Goal: Task Accomplishment & Management: Manage account settings

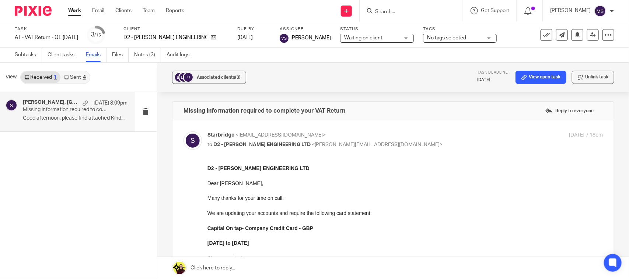
scroll to position [369, 0]
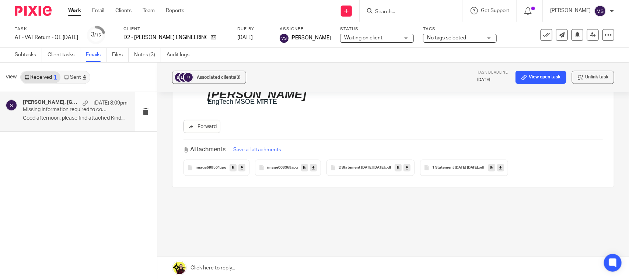
click at [504, 168] on link at bounding box center [500, 167] width 7 height 7
click at [408, 168] on icon at bounding box center [407, 168] width 3 height 6
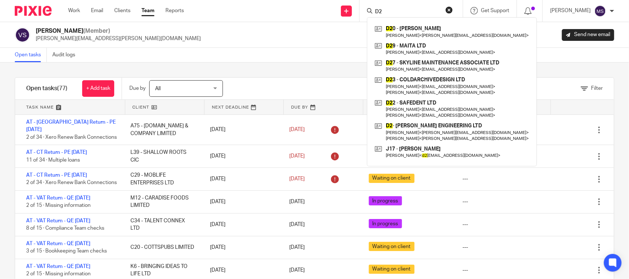
type input "D"
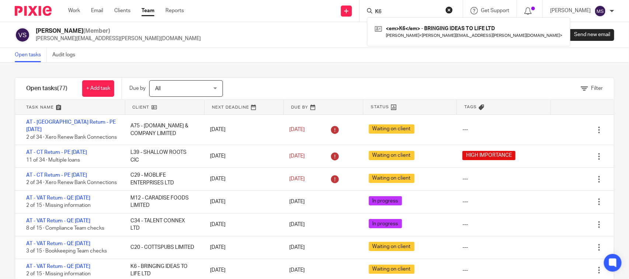
type input "K6"
click at [284, 57] on div "Open tasks Audit logs" at bounding box center [314, 55] width 629 height 15
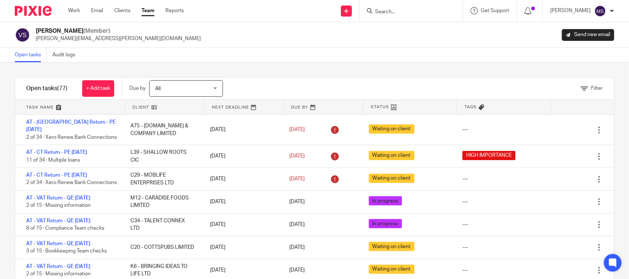
click at [296, 69] on div "Filter tasks Only show tasks matching all of these conditions 1 Client name Is …" at bounding box center [314, 171] width 629 height 217
click at [391, 7] on form at bounding box center [414, 10] width 79 height 9
click at [403, 10] on input "Search" at bounding box center [408, 12] width 66 height 7
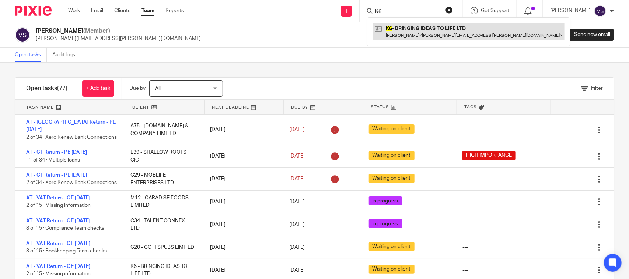
type input "K6"
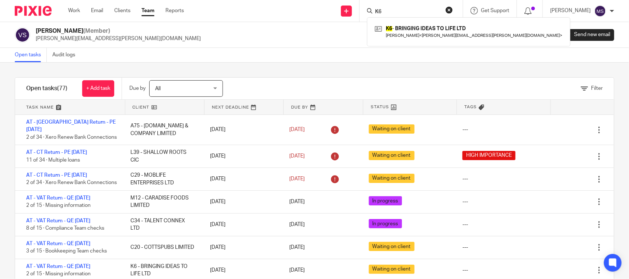
drag, startPoint x: 397, startPoint y: 8, endPoint x: 323, endPoint y: 11, distance: 74.5
click at [327, 11] on div "Send new email Create task Add client Request signature K6 K6 - BRINGING IDEAS …" at bounding box center [412, 11] width 434 height 22
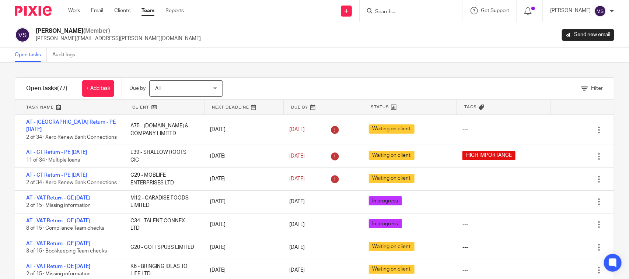
click at [325, 63] on div "Filter tasks Only show tasks matching all of these conditions 1 Client name Is …" at bounding box center [314, 171] width 629 height 217
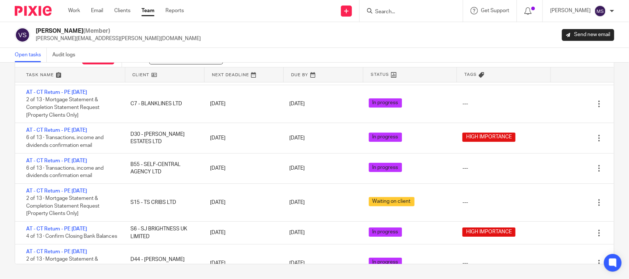
scroll to position [959, 0]
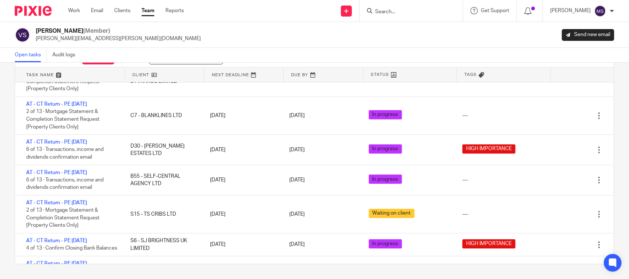
click at [319, 29] on div "Vaibhav Solanki (Member) vaibhav.solanki@confiancebizsol.com Send new email" at bounding box center [315, 34] width 600 height 15
click at [301, 33] on div "Vaibhav Solanki (Member) vaibhav.solanki@confiancebizsol.com Send new email" at bounding box center [315, 34] width 600 height 15
click at [251, 31] on div "Vaibhav Solanki (Member) vaibhav.solanki@confiancebizsol.com Send new email" at bounding box center [315, 34] width 600 height 15
click at [244, 23] on div "Vaibhav Solanki (Member) vaibhav.solanki@confiancebizsol.com Send new email" at bounding box center [314, 35] width 629 height 26
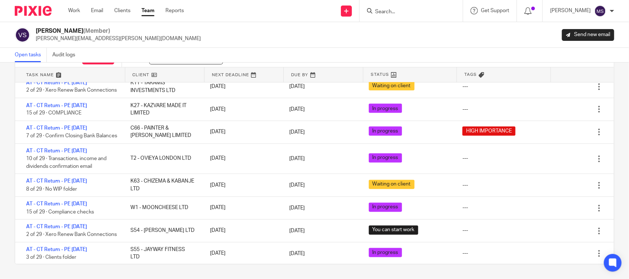
scroll to position [590, 0]
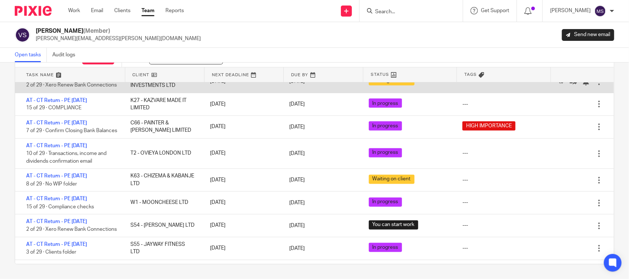
drag, startPoint x: 255, startPoint y: 35, endPoint x: 219, endPoint y: 96, distance: 70.8
click at [255, 35] on div "Vaibhav Solanki (Member) vaibhav.solanki@confiancebizsol.com Send new email" at bounding box center [315, 34] width 600 height 15
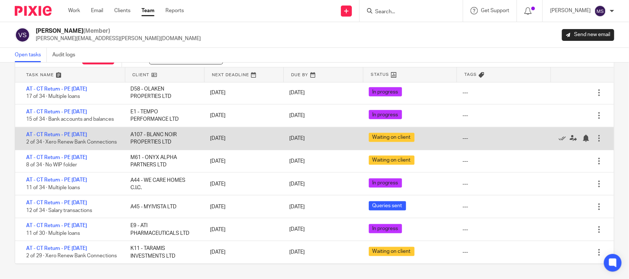
scroll to position [406, 0]
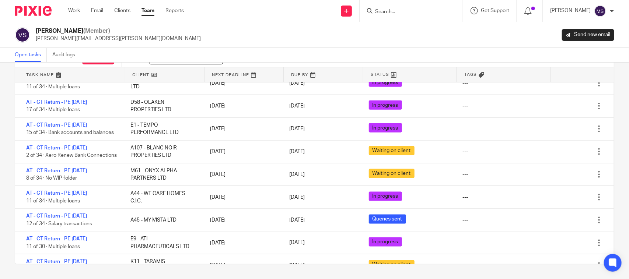
click at [306, 69] on link at bounding box center [323, 74] width 79 height 15
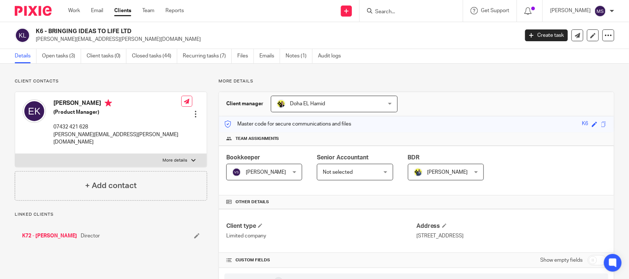
click at [167, 32] on h2 "K6 - BRINGING IDEAS TO LIFE LTD" at bounding box center [227, 32] width 383 height 8
drag, startPoint x: 48, startPoint y: 29, endPoint x: 182, endPoint y: 23, distance: 134.7
click at [182, 23] on div "K6 - BRINGING IDEAS TO LIFE LTD esther.kuforiji@gmail.com Create task Update fr…" at bounding box center [314, 35] width 629 height 27
copy h2 "BRINGING IDEAS TO LIFE LTD"
click at [444, 63] on div "Details Open tasks (3) Client tasks (0) Closed tasks (44) Recurring tasks (7) F…" at bounding box center [314, 56] width 629 height 15
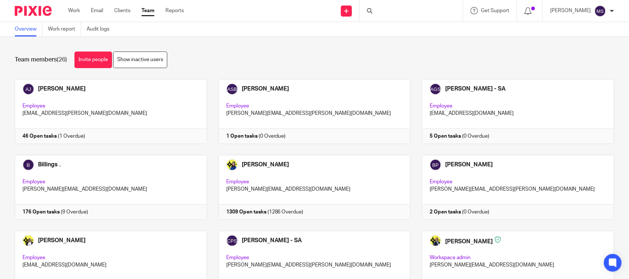
scroll to position [408, 0]
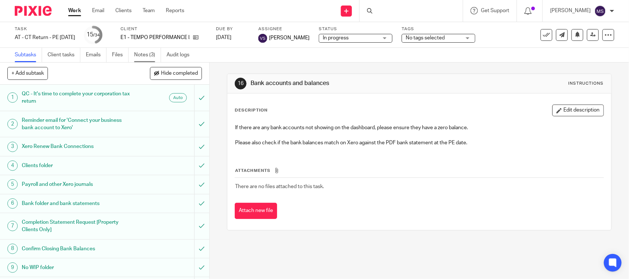
click at [145, 58] on link "Notes (3)" at bounding box center [147, 55] width 27 height 14
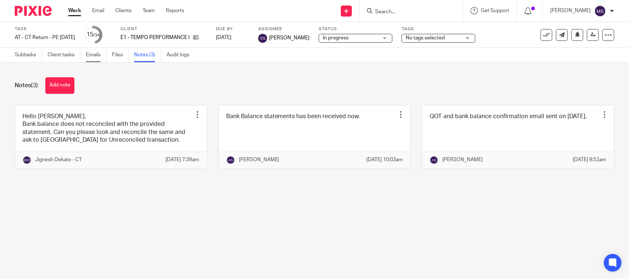
click at [89, 55] on link "Emails" at bounding box center [96, 55] width 21 height 14
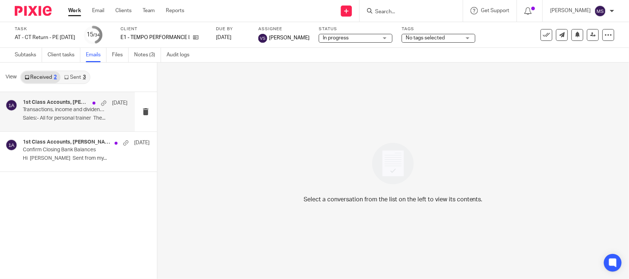
click at [67, 113] on div "1st Class Accounts, [PERSON_NAME] [DATE] Transactions, income and dividends con…" at bounding box center [75, 112] width 105 height 25
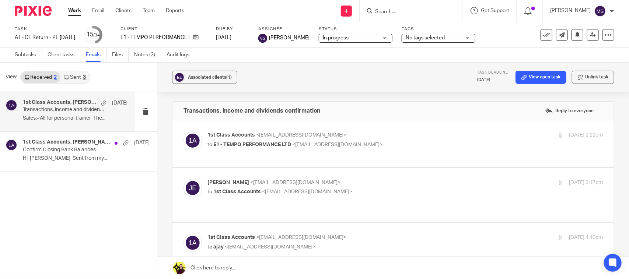
click at [240, 140] on div "1st Class Accounts <info@1stclassaccounts.co.uk> to E1 - TEMPO PERFORMANCE LTD …" at bounding box center [340, 140] width 264 height 17
checkbox input "true"
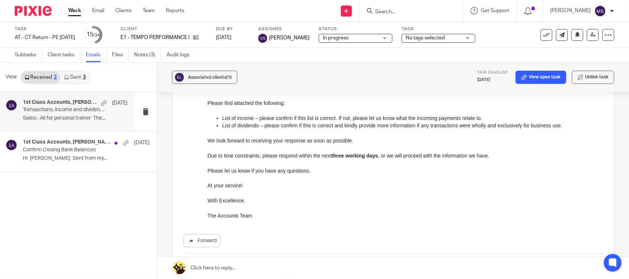
scroll to position [247, 0]
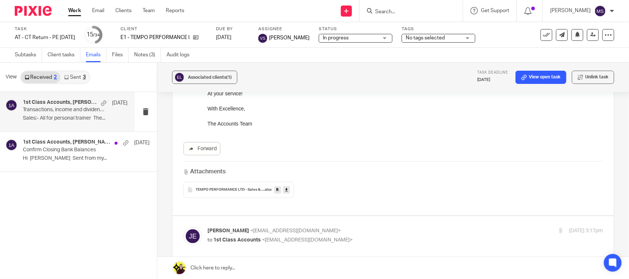
click at [286, 192] on link at bounding box center [286, 190] width 7 height 7
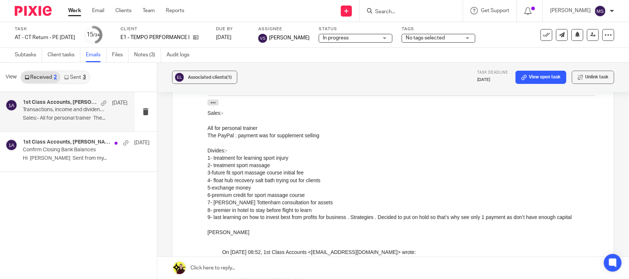
scroll to position [478, 0]
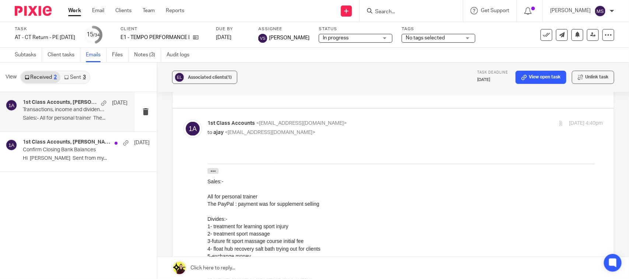
scroll to position [386, 0]
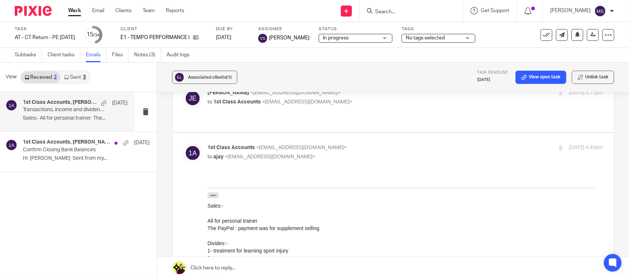
click at [414, 98] on div "julian ernst <julianernst01@outlook.com> to 1st Class Accounts <info@1stclassac…" at bounding box center [340, 97] width 264 height 17
checkbox input "true"
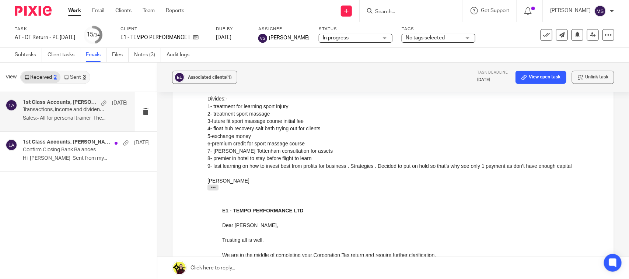
scroll to position [415, 0]
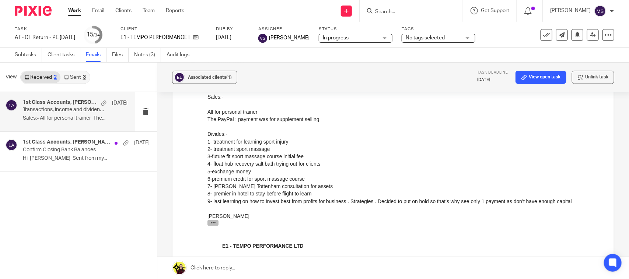
click at [212, 225] on icon "button" at bounding box center [213, 223] width 6 height 6
click at [330, 60] on div "Subtasks Client tasks Emails Files Notes (3) Audit logs" at bounding box center [314, 55] width 629 height 15
click at [25, 50] on link "Subtasks" at bounding box center [28, 55] width 27 height 14
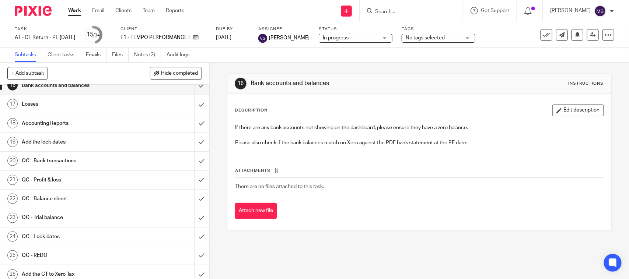
scroll to position [277, 0]
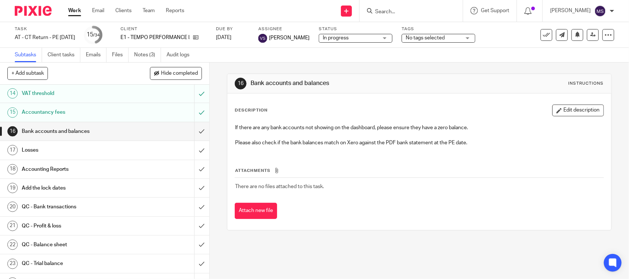
drag, startPoint x: 148, startPoint y: 53, endPoint x: 152, endPoint y: 80, distance: 27.6
click at [148, 53] on link "Notes (3)" at bounding box center [147, 55] width 27 height 14
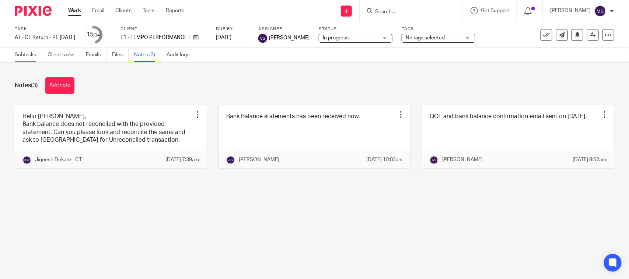
click at [32, 51] on link "Subtasks" at bounding box center [28, 55] width 27 height 14
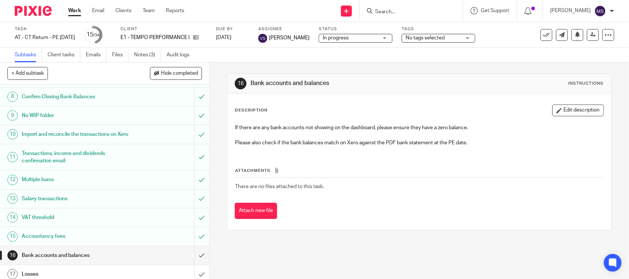
scroll to position [138, 0]
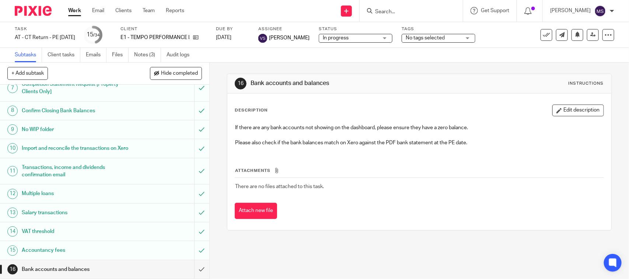
click at [393, 37] on div "In progress In progress" at bounding box center [356, 38] width 74 height 9
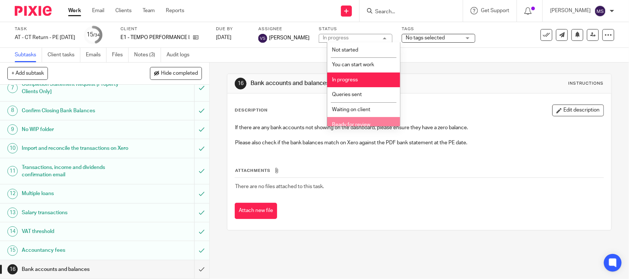
click at [368, 122] on span "Ready for review" at bounding box center [351, 124] width 38 height 5
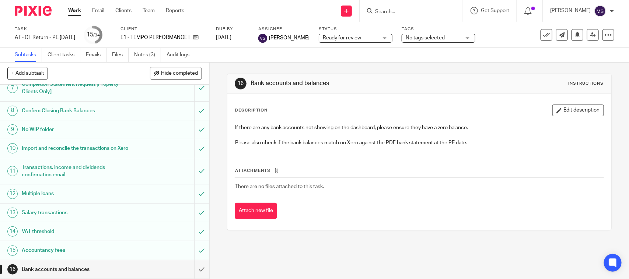
click at [294, 57] on div "Subtasks Client tasks Emails Files Notes (3) Audit logs" at bounding box center [314, 55] width 629 height 15
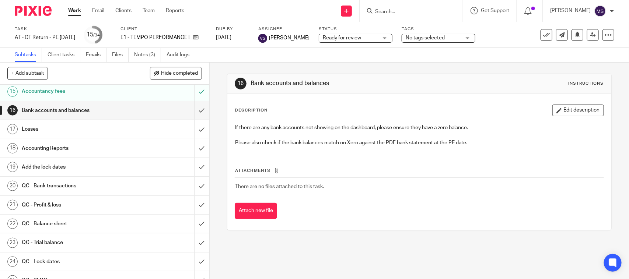
scroll to position [277, 0]
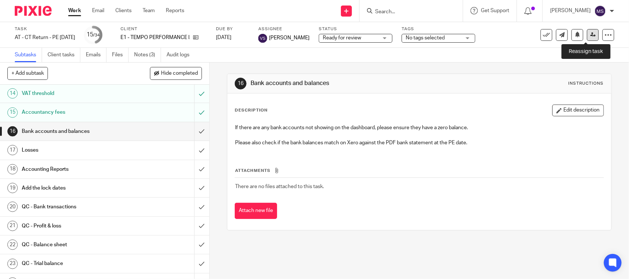
click at [591, 34] on icon at bounding box center [594, 35] width 6 height 6
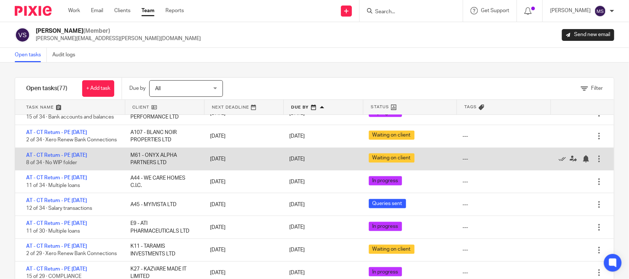
scroll to position [461, 0]
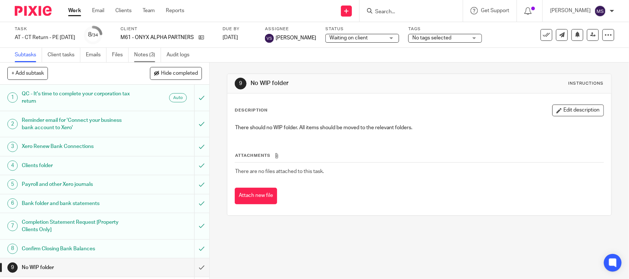
click at [143, 56] on link "Notes (3)" at bounding box center [147, 55] width 27 height 14
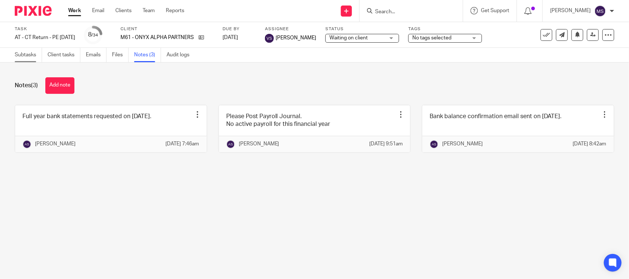
click at [24, 52] on link "Subtasks" at bounding box center [28, 55] width 27 height 14
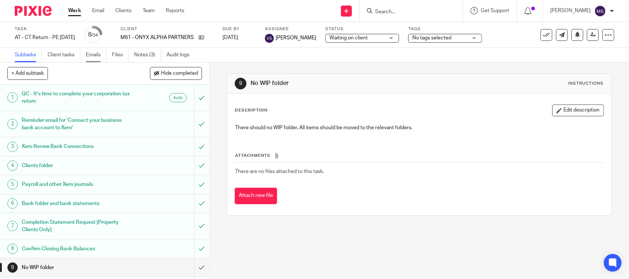
click at [91, 54] on link "Emails" at bounding box center [96, 55] width 21 height 14
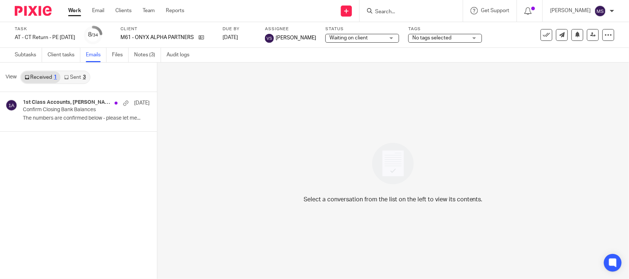
click at [72, 76] on link "Sent 3" at bounding box center [74, 78] width 29 height 12
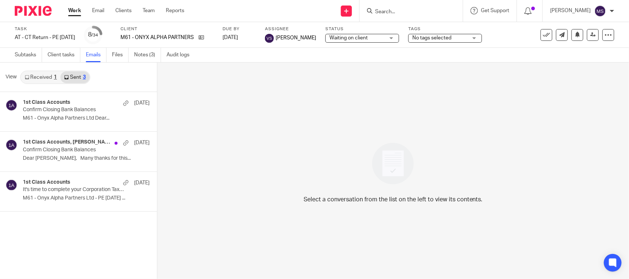
click at [27, 79] on icon at bounding box center [27, 77] width 4 height 4
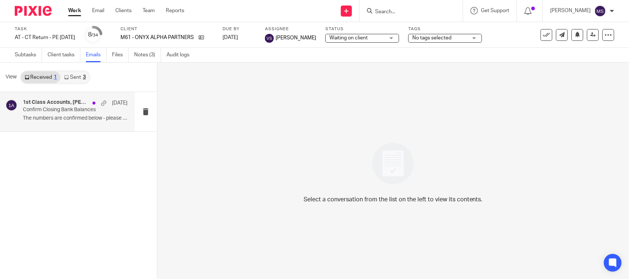
click at [42, 107] on p "Confirm Closing Bank Balances" at bounding box center [65, 110] width 84 height 6
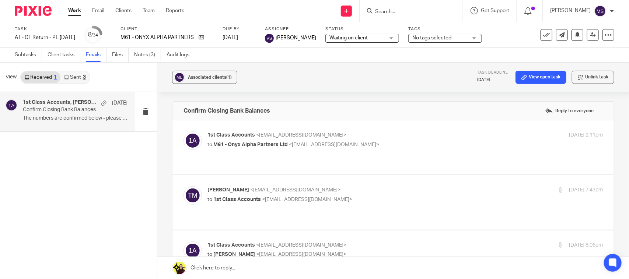
click at [247, 148] on p "to M61 - Onyx Alpha Partners Ltd <[EMAIL_ADDRESS][DOMAIN_NAME]>" at bounding box center [340, 145] width 264 height 8
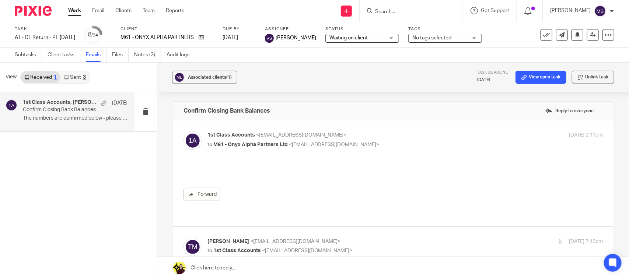
click at [243, 142] on span "M61 - Onyx Alpha Partners Ltd" at bounding box center [250, 144] width 74 height 5
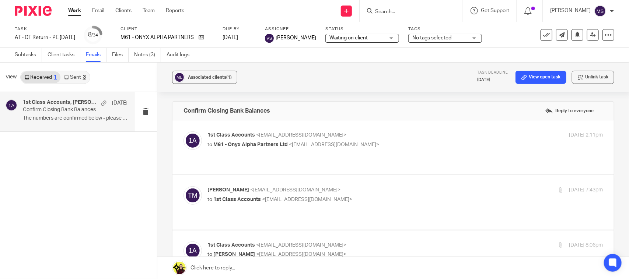
click at [234, 143] on span "M61 - Onyx Alpha Partners Ltd" at bounding box center [250, 144] width 74 height 5
checkbox input "true"
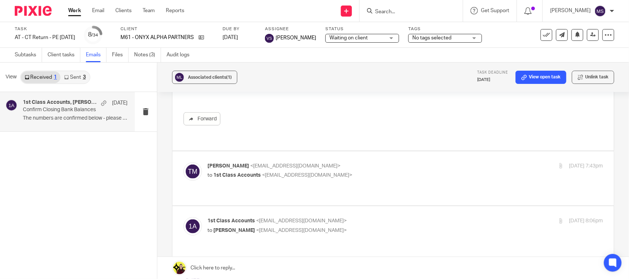
scroll to position [277, 0]
click at [234, 174] on span "1st Class Accounts" at bounding box center [237, 176] width 48 height 5
checkbox input "true"
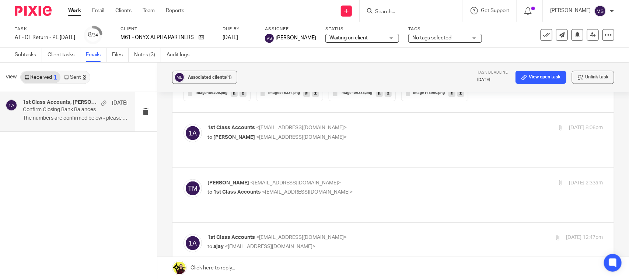
scroll to position [507, 0]
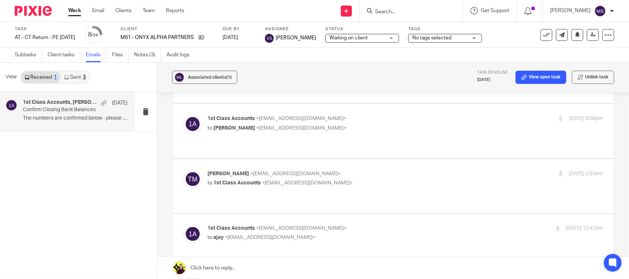
click at [249, 125] on div "1st Class Accounts <info@1stclassaccounts.co.uk> to Theodore Morapedi <tmoraped…" at bounding box center [406, 124] width 396 height 18
checkbox input "true"
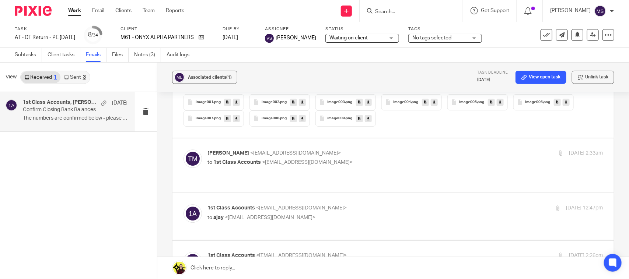
scroll to position [876, 0]
click at [239, 159] on span "1st Class Accounts" at bounding box center [237, 161] width 48 height 5
checkbox input "true"
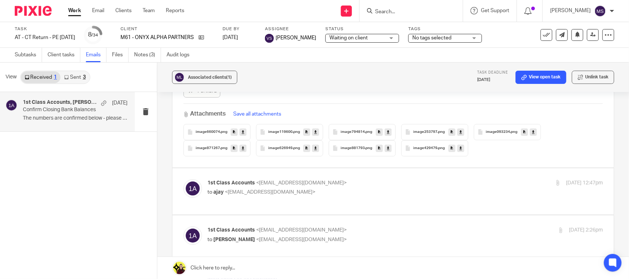
scroll to position [968, 0]
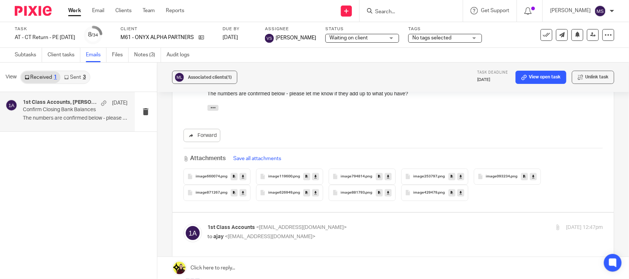
click at [242, 174] on icon at bounding box center [243, 177] width 3 height 6
click at [314, 174] on icon at bounding box center [315, 177] width 3 height 6
click at [353, 169] on div "image794814 .png" at bounding box center [362, 177] width 67 height 16
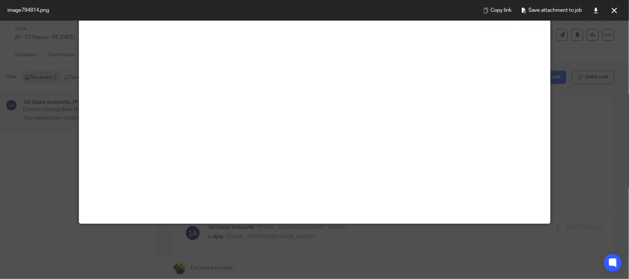
scroll to position [303, 0]
click at [618, 7] on button at bounding box center [614, 10] width 15 height 15
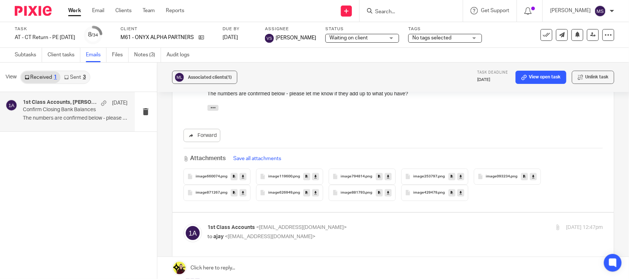
click at [417, 175] on span "image253797" at bounding box center [426, 177] width 24 height 4
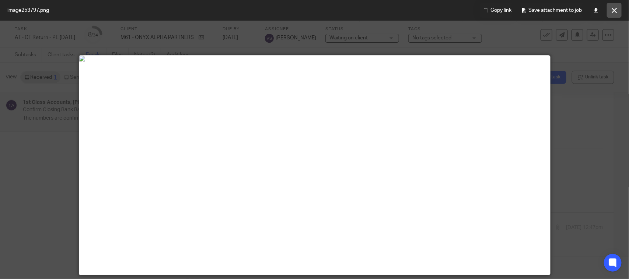
click at [615, 11] on icon at bounding box center [615, 11] width 6 height 6
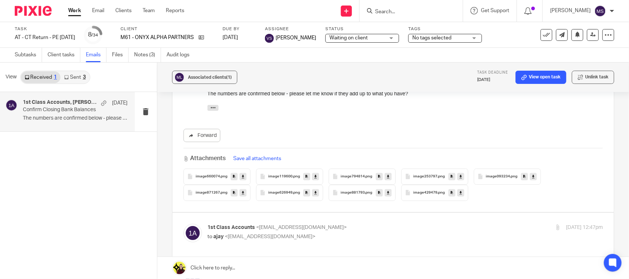
click at [492, 169] on div "image093234 .png" at bounding box center [507, 177] width 67 height 16
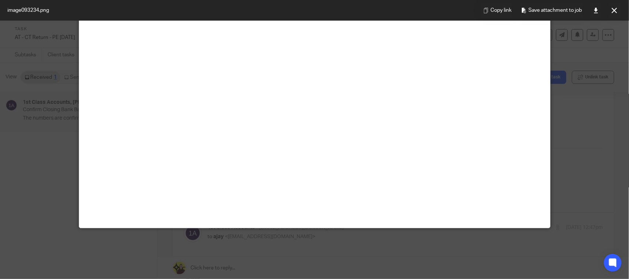
scroll to position [184, 0]
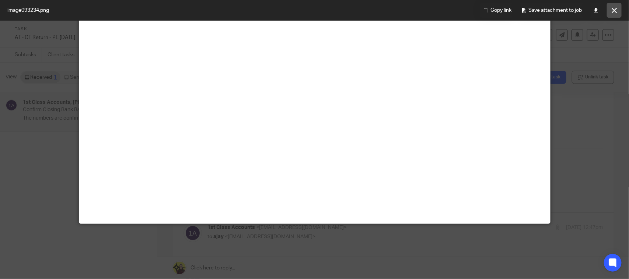
click at [609, 10] on button at bounding box center [614, 10] width 15 height 15
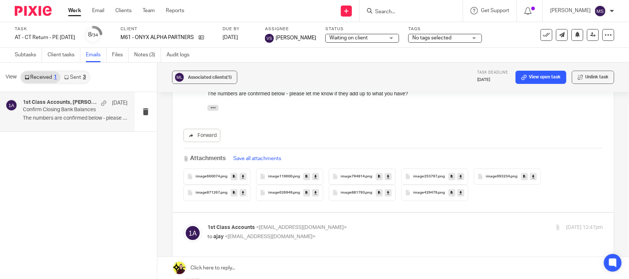
click at [206, 191] on span "image871267" at bounding box center [208, 193] width 24 height 4
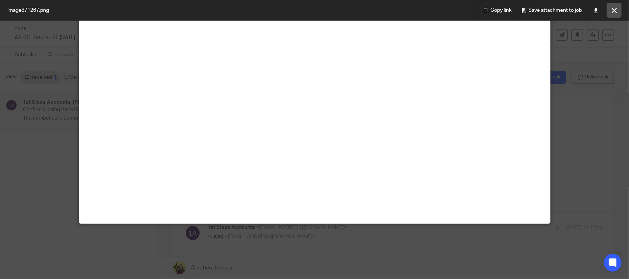
click at [613, 12] on icon at bounding box center [615, 11] width 6 height 6
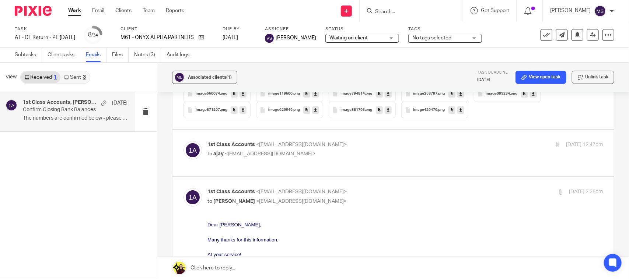
scroll to position [1060, 0]
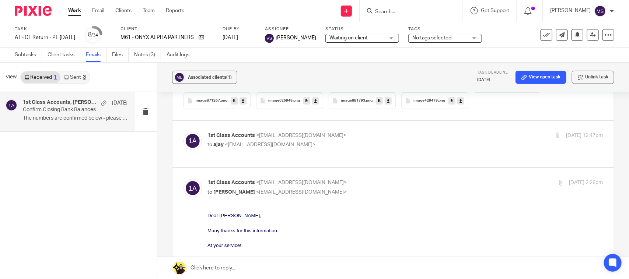
click at [221, 142] on span "ajay" at bounding box center [218, 144] width 10 height 5
checkbox input "true"
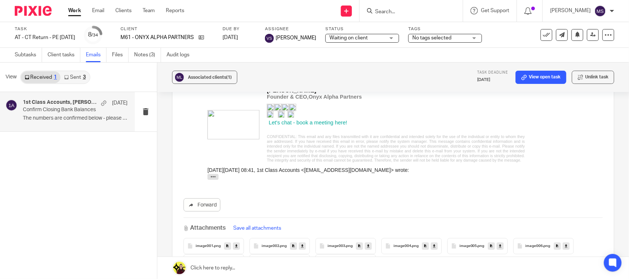
scroll to position [1629, 0]
click at [334, 254] on div "image009 .png" at bounding box center [346, 262] width 60 height 16
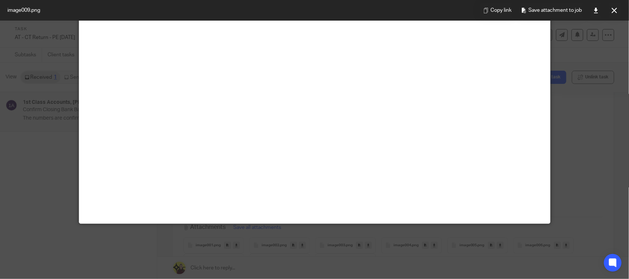
scroll to position [138, 0]
click at [609, 10] on button at bounding box center [614, 10] width 15 height 15
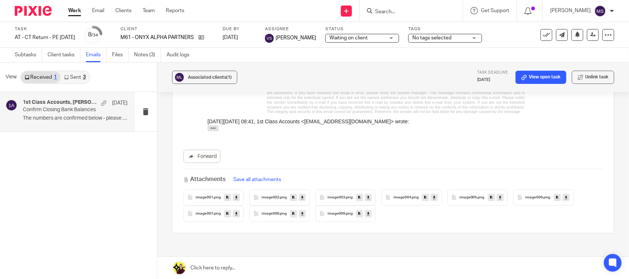
scroll to position [1721, 0]
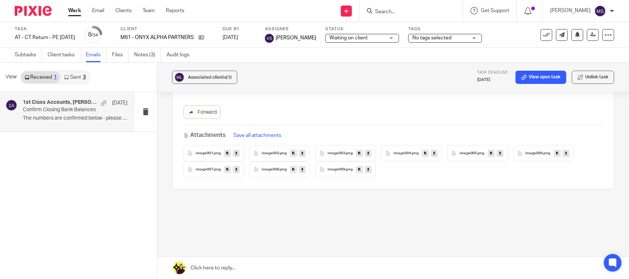
click at [281, 168] on span ".png" at bounding box center [282, 170] width 7 height 4
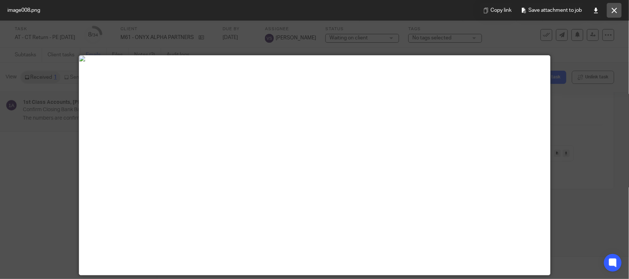
click at [617, 12] on icon at bounding box center [615, 11] width 6 height 6
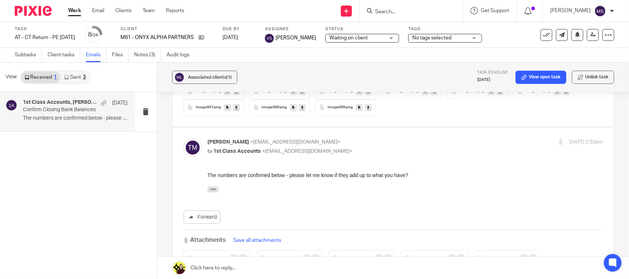
scroll to position [938, 0]
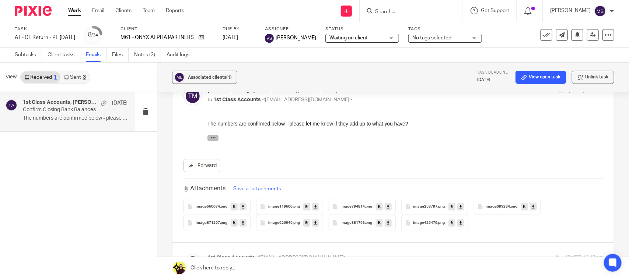
click at [213, 138] on icon "button" at bounding box center [213, 138] width 6 height 6
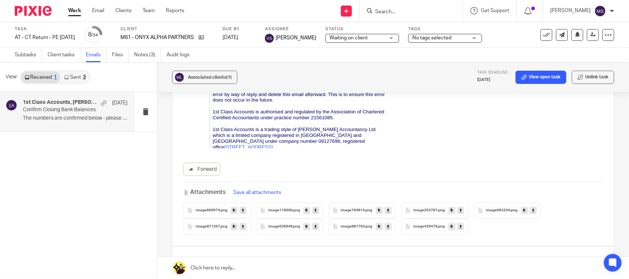
scroll to position [1444, 0]
click at [426, 219] on div "image429479 .png" at bounding box center [434, 227] width 67 height 16
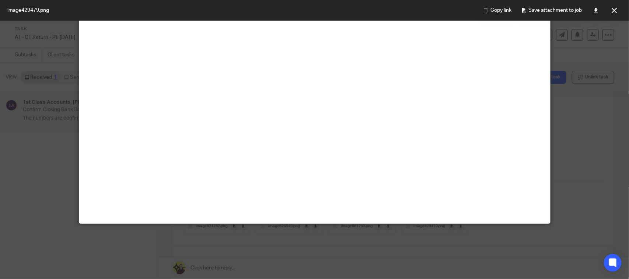
scroll to position [230, 0]
click at [615, 9] on icon at bounding box center [615, 11] width 6 height 6
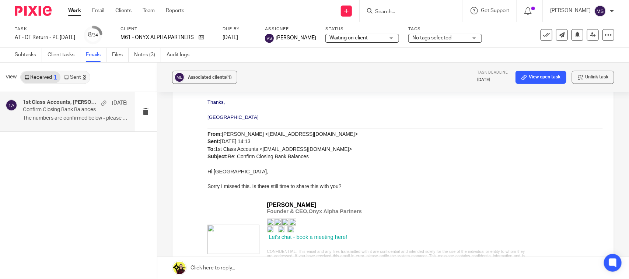
scroll to position [615, 0]
click at [74, 80] on link "Sent 3" at bounding box center [74, 78] width 29 height 12
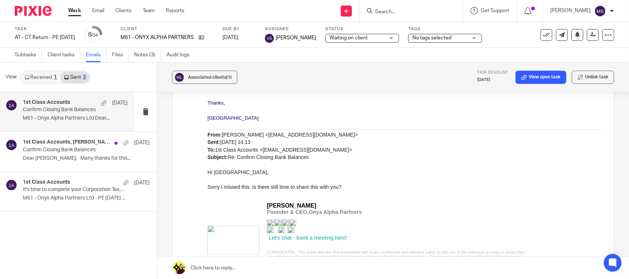
click at [34, 105] on h4 "1st Class Accounts" at bounding box center [47, 103] width 48 height 6
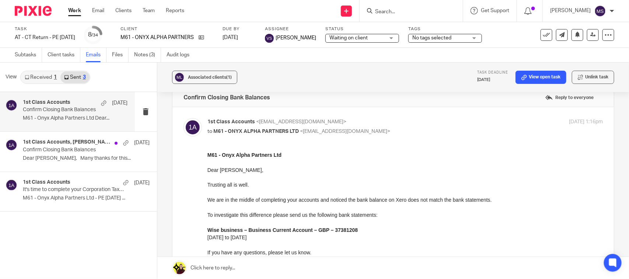
scroll to position [0, 0]
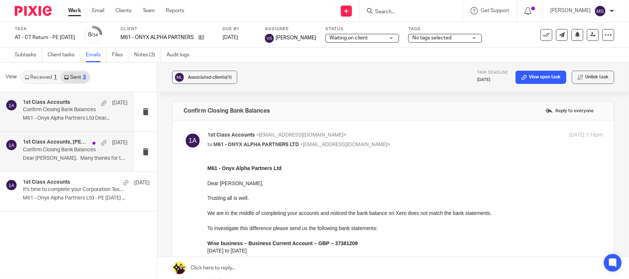
click at [32, 150] on p "Confirm Closing Bank Balances" at bounding box center [65, 150] width 84 height 6
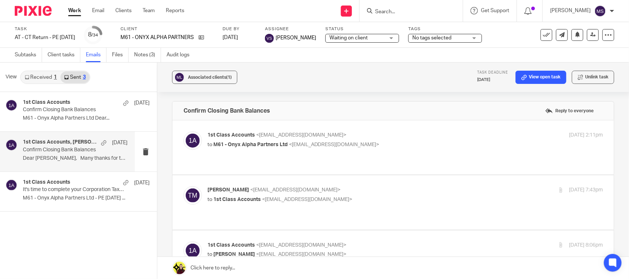
click at [250, 143] on body "Work Email Clients Team Reports Work Email Clients Team Reports Settings Send n…" at bounding box center [314, 139] width 629 height 279
click at [320, 94] on div "Associated clients (1) Task deadline 1 Dec 2025 View open task Unlink task Conf…" at bounding box center [393, 171] width 472 height 217
click at [223, 144] on span "M61 - Onyx Alpha Partners Ltd" at bounding box center [250, 144] width 74 height 5
checkbox input "true"
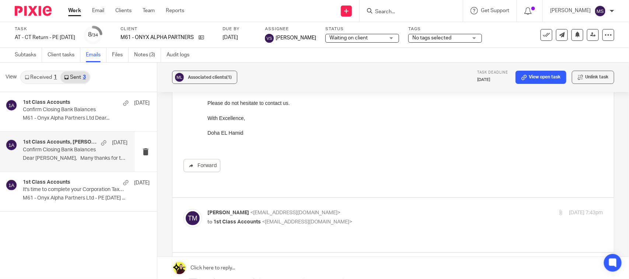
scroll to position [277, 0]
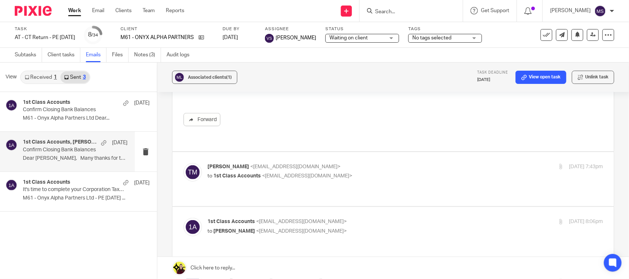
click at [231, 174] on span "1st Class Accounts" at bounding box center [237, 176] width 48 height 5
checkbox input "true"
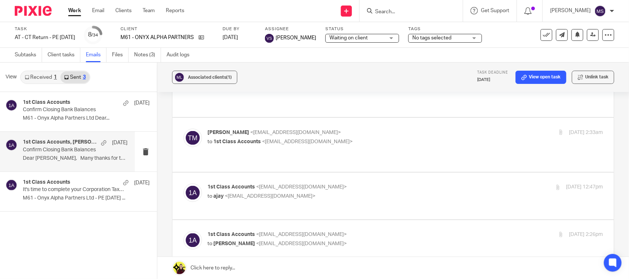
scroll to position [553, 0]
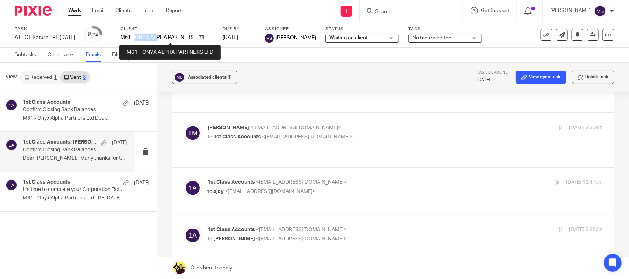
drag, startPoint x: 149, startPoint y: 37, endPoint x: 170, endPoint y: 35, distance: 21.9
click at [170, 35] on p "M61 - ONYX ALPHA PARTNERS LTD" at bounding box center [158, 37] width 74 height 7
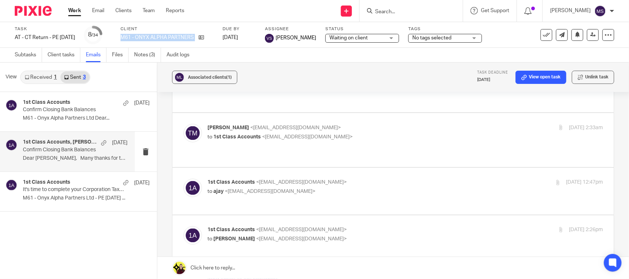
drag, startPoint x: 133, startPoint y: 38, endPoint x: 225, endPoint y: 39, distance: 91.4
click at [213, 39] on div "M61 - ONYX ALPHA PARTNERS LTD" at bounding box center [167, 37] width 93 height 7
copy div "M61 - ONYX ALPHA PARTNERS LTD"
click at [20, 49] on link "Subtasks" at bounding box center [28, 55] width 27 height 14
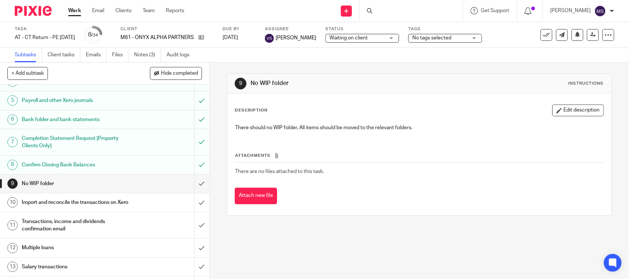
scroll to position [92, 0]
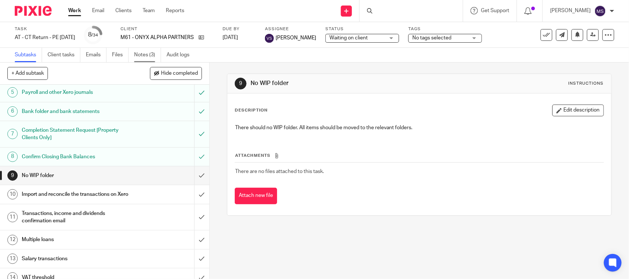
click at [137, 51] on link "Notes (3)" at bounding box center [147, 55] width 27 height 14
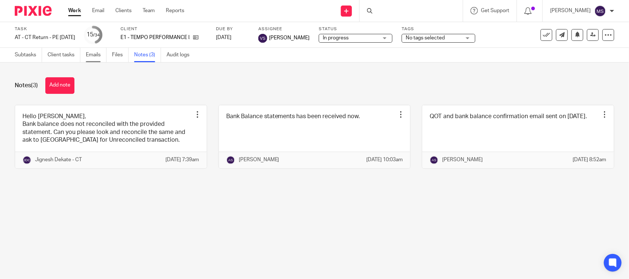
click at [94, 55] on link "Emails" at bounding box center [96, 55] width 21 height 14
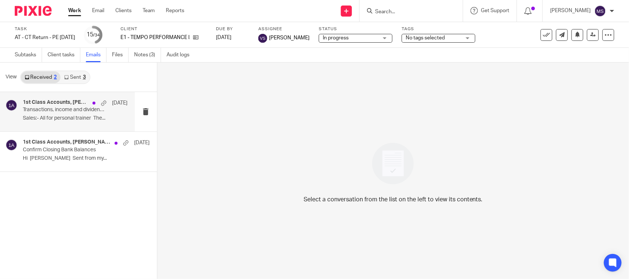
click at [74, 115] on p "Sales:- All for personal trainer The..." at bounding box center [75, 118] width 105 height 6
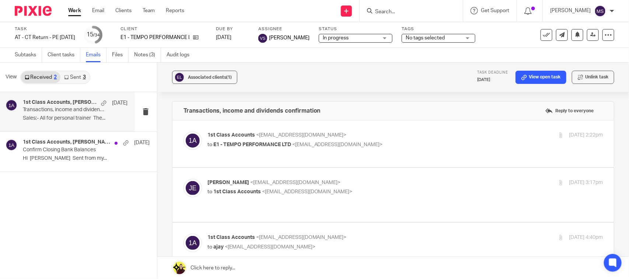
click at [261, 147] on p "to E1 - TEMPO PERFORMANCE LTD <[EMAIL_ADDRESS][DOMAIN_NAME]>" at bounding box center [340, 145] width 264 height 8
checkbox input "true"
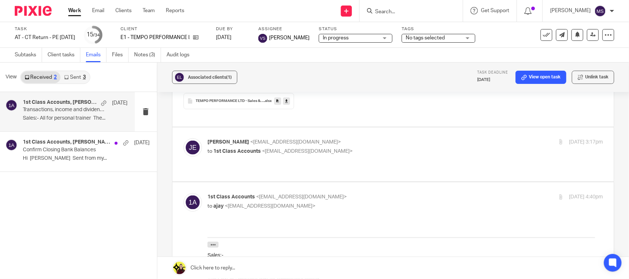
scroll to position [323, 0]
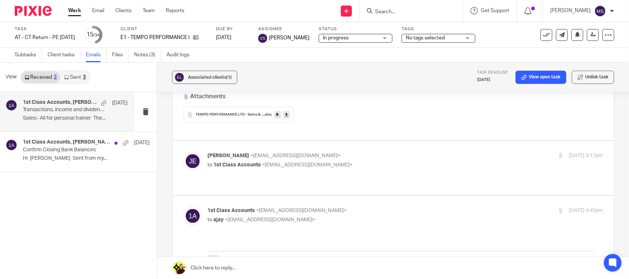
click at [229, 163] on span "1st Class Accounts" at bounding box center [237, 165] width 48 height 5
checkbox input "true"
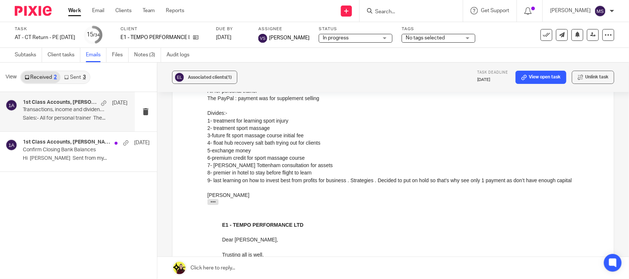
scroll to position [415, 0]
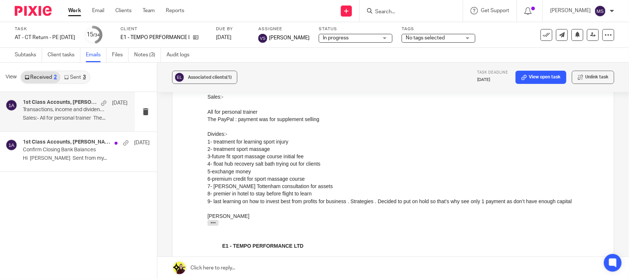
click at [612, 152] on div "Associated clients (1) Task deadline 1 Dec 2025 View open task Unlink task Tran…" at bounding box center [393, 171] width 472 height 217
click at [295, 144] on div "1- treatment for learning sport injury" at bounding box center [405, 141] width 396 height 7
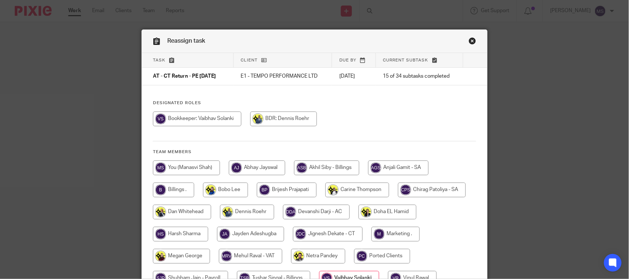
scroll to position [97, 0]
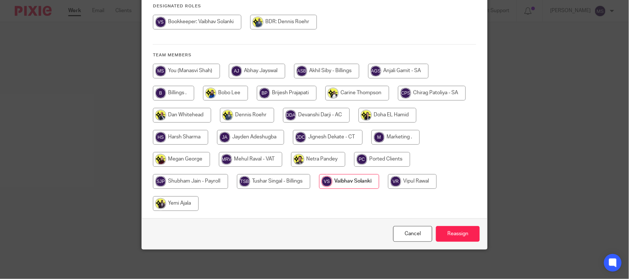
click at [305, 137] on input "radio" at bounding box center [328, 137] width 70 height 15
radio input "true"
click at [444, 230] on input "Reassign" at bounding box center [458, 234] width 44 height 16
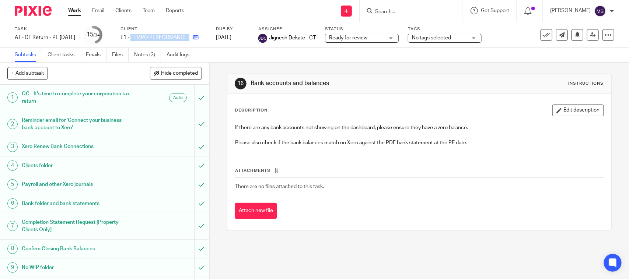
drag, startPoint x: 144, startPoint y: 38, endPoint x: 205, endPoint y: 40, distance: 61.6
click at [205, 40] on div "E1 - TEMPO PERFORMANCE LTD" at bounding box center [164, 37] width 86 height 7
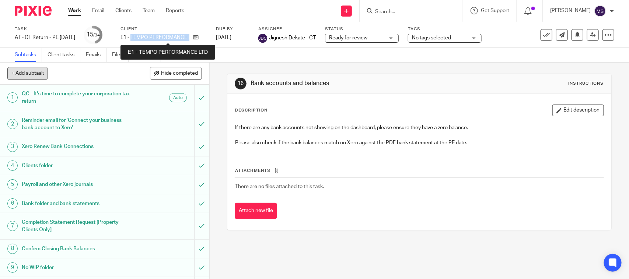
copy div "TEMPO PERFORMANCE LTD"
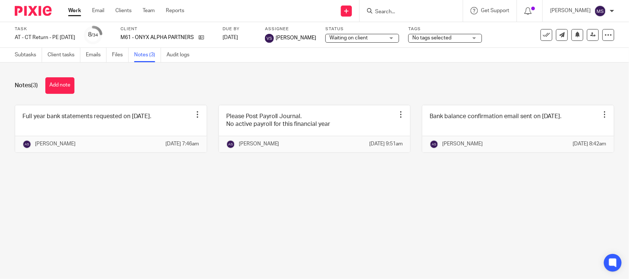
click at [206, 88] on div "Notes (3) Add note" at bounding box center [315, 85] width 600 height 17
click at [150, 14] on link "Team" at bounding box center [149, 10] width 12 height 7
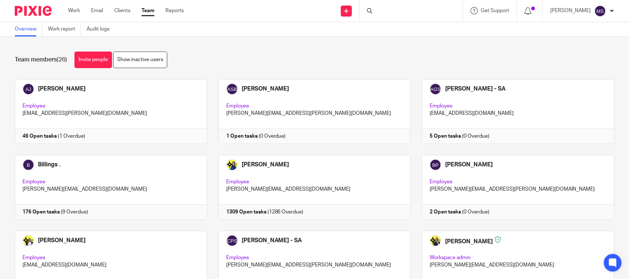
scroll to position [408, 0]
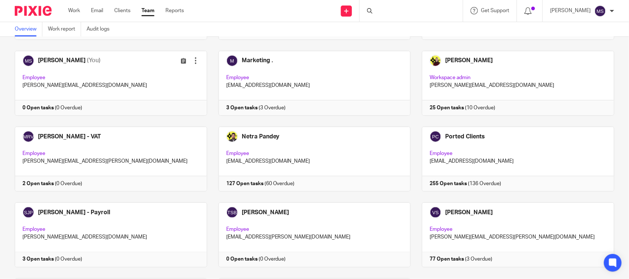
click at [406, 10] on div at bounding box center [411, 11] width 103 height 22
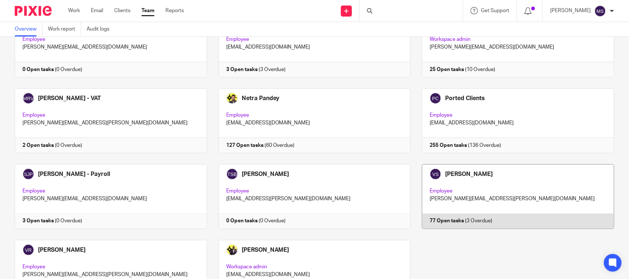
scroll to position [500, 0]
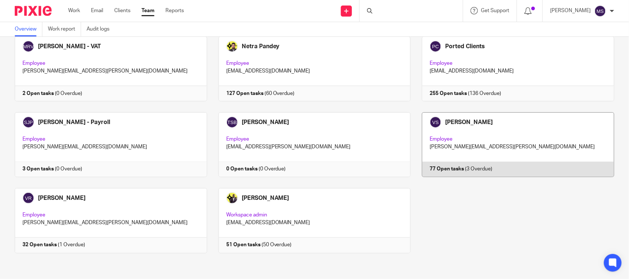
click at [498, 135] on link at bounding box center [513, 144] width 204 height 65
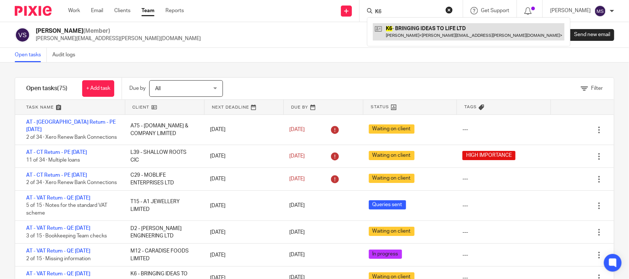
type input "K6"
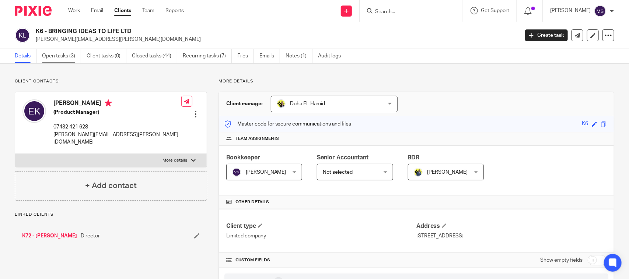
click at [62, 60] on link "Open tasks (3)" at bounding box center [61, 56] width 39 height 14
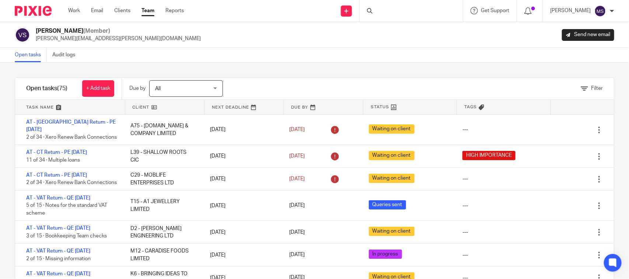
click at [437, 11] on div at bounding box center [411, 11] width 103 height 22
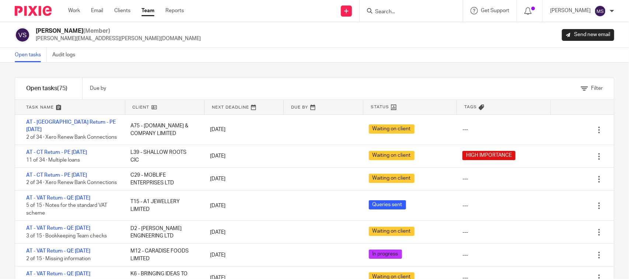
click at [420, 10] on input "Search" at bounding box center [408, 12] width 66 height 7
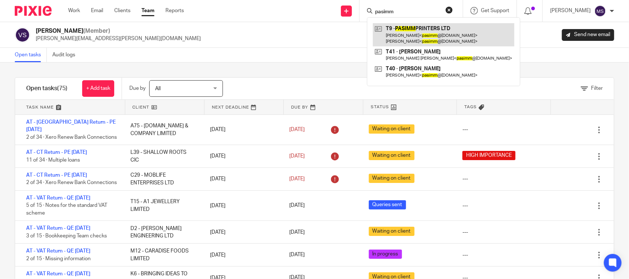
type input "pasimm"
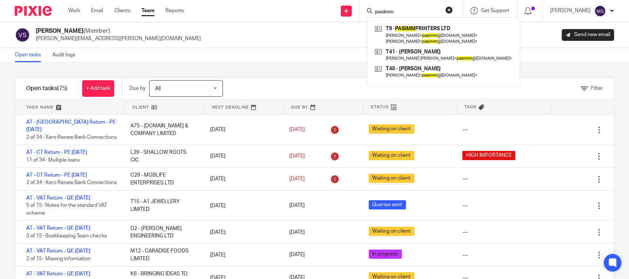
drag, startPoint x: 401, startPoint y: 13, endPoint x: 356, endPoint y: 19, distance: 45.0
click at [356, 19] on div "Send new email Create task Add client Request signature pasimm T9 - PASIMM PRIN…" at bounding box center [412, 11] width 434 height 22
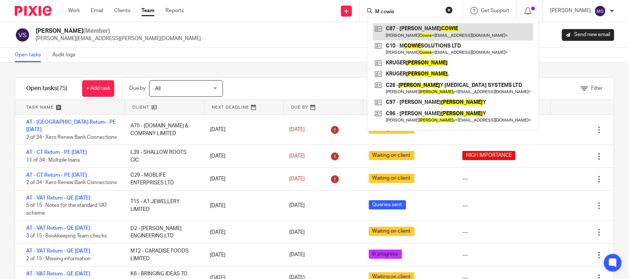
type input "M cowie"
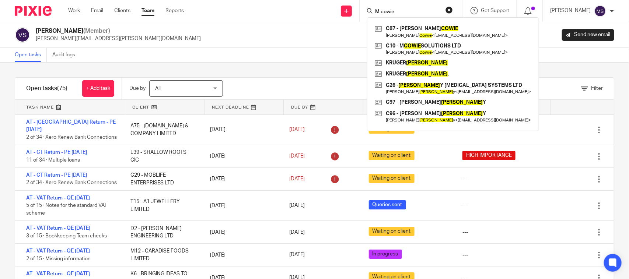
drag, startPoint x: 417, startPoint y: 11, endPoint x: 380, endPoint y: 10, distance: 37.2
click at [380, 10] on div "M cowie" at bounding box center [410, 10] width 86 height 9
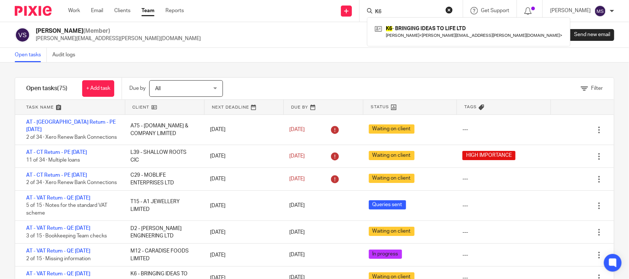
click at [395, 12] on input "K6" at bounding box center [408, 12] width 66 height 7
type input "K"
click at [406, 11] on input "D2" at bounding box center [408, 12] width 66 height 7
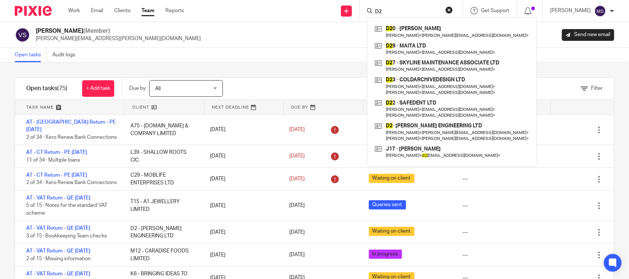
type input "D"
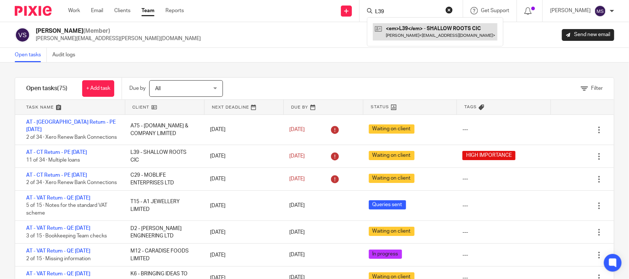
type input "L39"
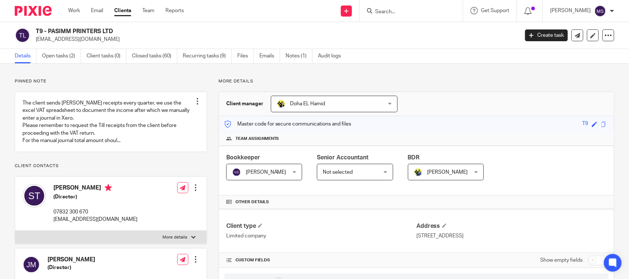
scroll to position [46, 0]
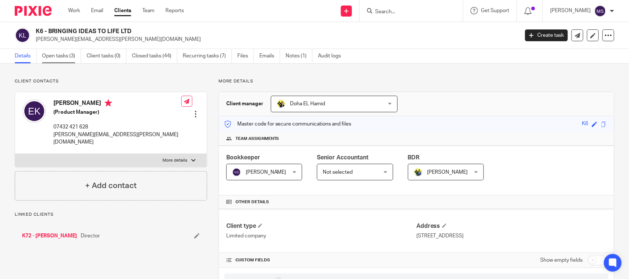
click at [58, 52] on link "Open tasks (3)" at bounding box center [61, 56] width 39 height 14
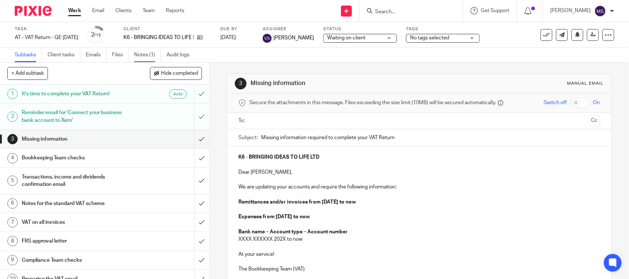
click at [140, 52] on link "Notes (1)" at bounding box center [147, 55] width 27 height 14
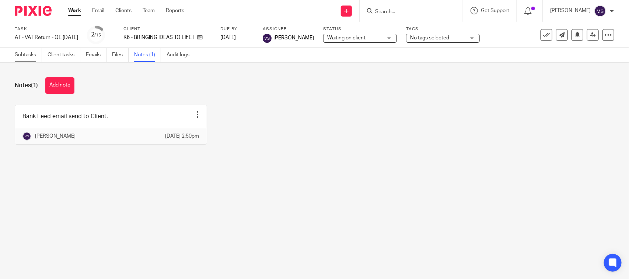
click at [27, 58] on link "Subtasks" at bounding box center [28, 55] width 27 height 14
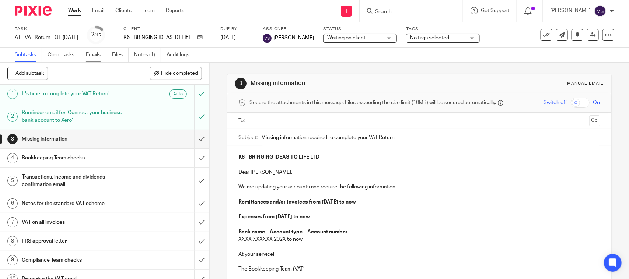
click at [93, 56] on link "Emails" at bounding box center [96, 55] width 21 height 14
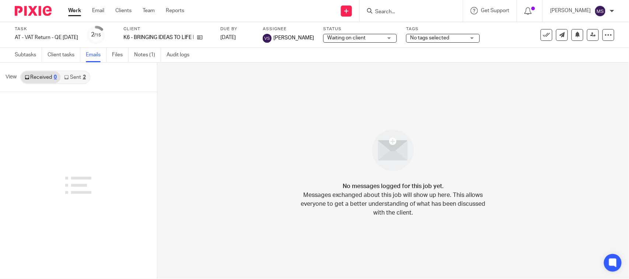
click at [74, 79] on link "Sent 2" at bounding box center [74, 78] width 29 height 12
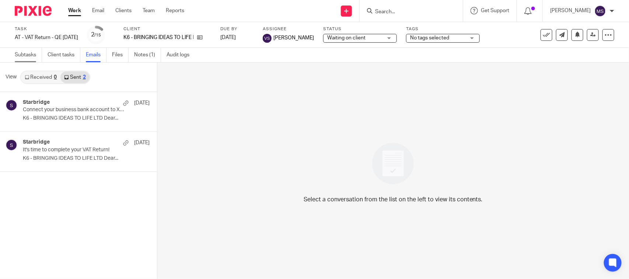
click at [27, 56] on link "Subtasks" at bounding box center [28, 55] width 27 height 14
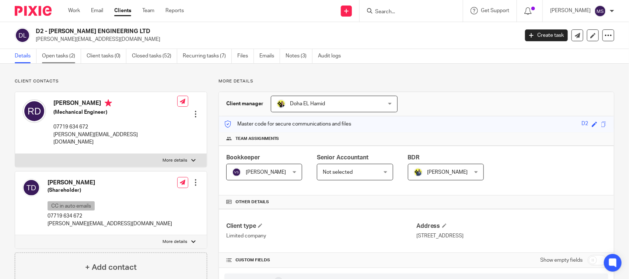
click at [67, 55] on link "Open tasks (2)" at bounding box center [61, 56] width 39 height 14
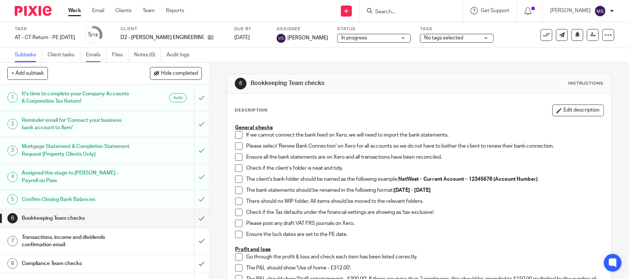
click at [98, 51] on link "Emails" at bounding box center [96, 55] width 21 height 14
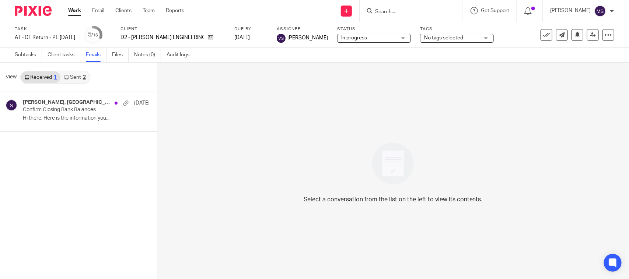
click at [70, 80] on link "Sent 2" at bounding box center [74, 78] width 29 height 12
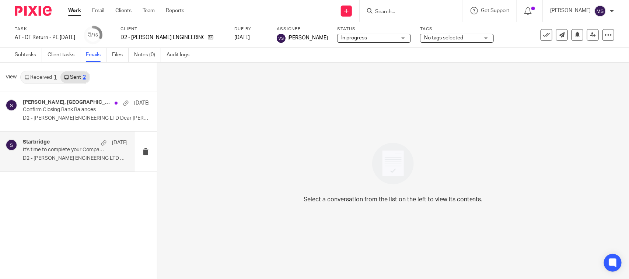
click at [48, 109] on p "Confirm Closing Bank Balances" at bounding box center [73, 110] width 101 height 6
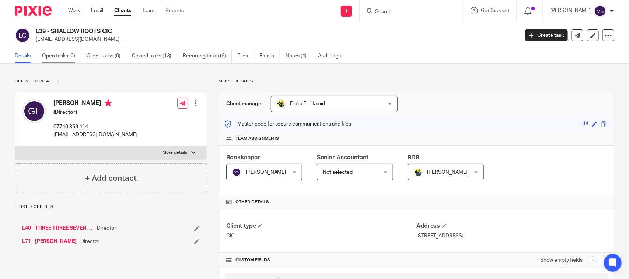
click at [55, 58] on link "Open tasks (2)" at bounding box center [61, 56] width 39 height 14
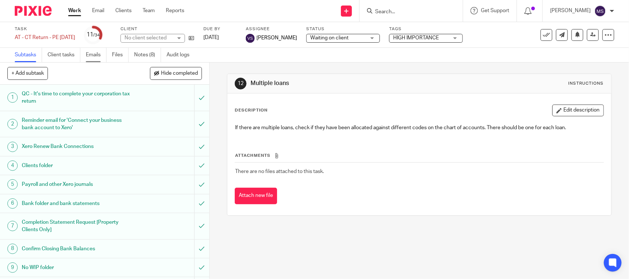
click at [99, 54] on link "Emails" at bounding box center [96, 55] width 21 height 14
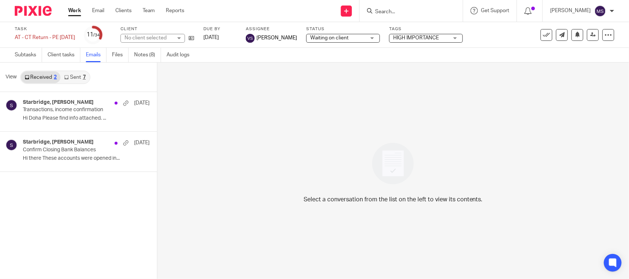
click at [67, 76] on icon at bounding box center [66, 77] width 4 height 4
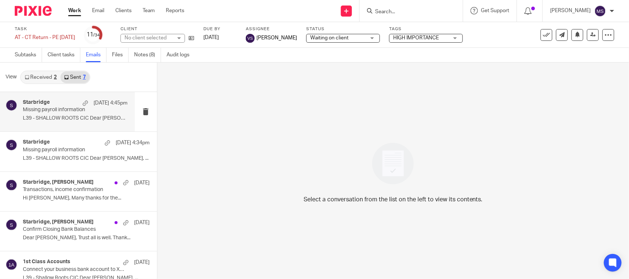
click at [52, 110] on p "Missing payroll information" at bounding box center [65, 110] width 84 height 6
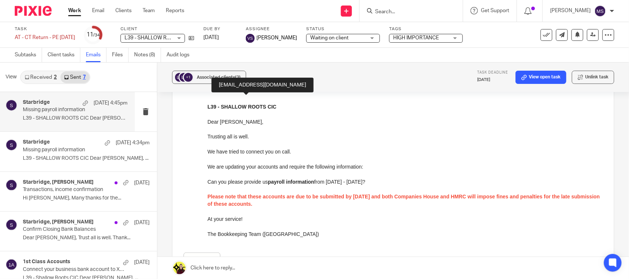
scroll to position [46, 0]
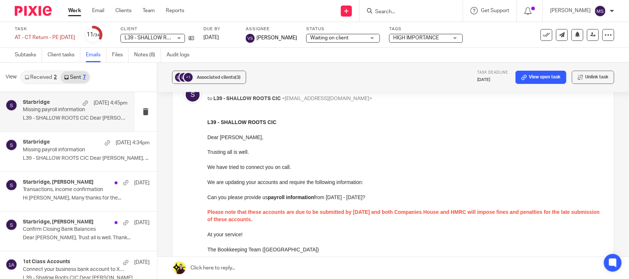
drag, startPoint x: 413, startPoint y: 270, endPoint x: 247, endPoint y: 154, distance: 201.7
click at [213, 152] on p "Trusting all is well." at bounding box center [405, 151] width 396 height 7
click at [233, 157] on div "L39 - SHALLOW ROOTS CIC Dear Gynelle, Trusting all is well. We have tried to co…" at bounding box center [405, 185] width 396 height 135
drag, startPoint x: 412, startPoint y: 272, endPoint x: 234, endPoint y: 153, distance: 213.9
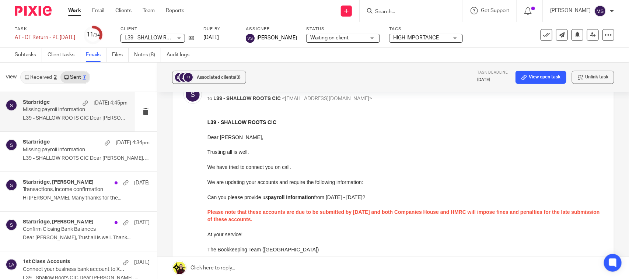
click at [217, 153] on p "Trusting all is well." at bounding box center [405, 151] width 396 height 7
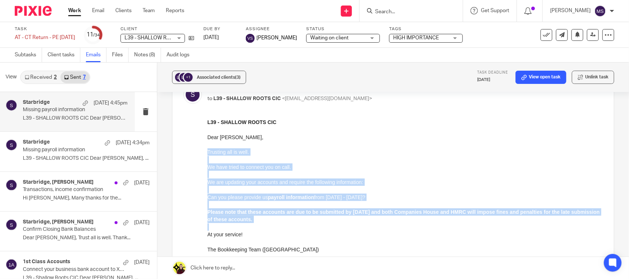
click at [277, 224] on p at bounding box center [405, 226] width 396 height 7
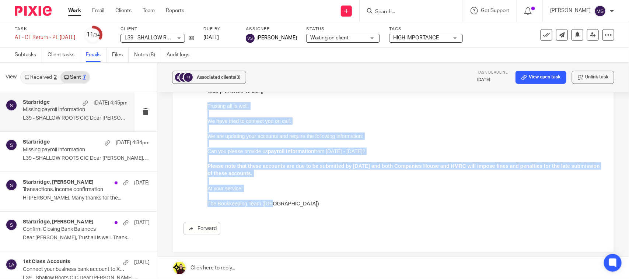
click at [279, 207] on p "The Bookkeeping Team (CT)" at bounding box center [405, 203] width 396 height 7
copy div "Trusting all is well. We have tried to connect you on call. We are updating you…"
click at [243, 154] on p "Can you please provide us payroll information from 01st December 2023 - 30th No…" at bounding box center [405, 150] width 396 height 7
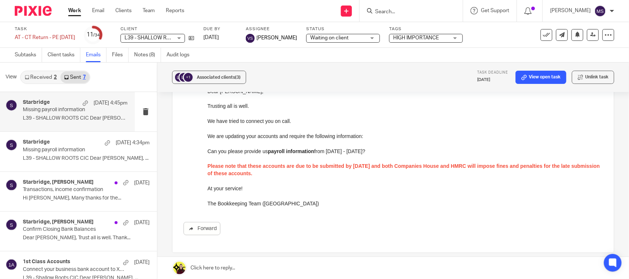
drag, startPoint x: 412, startPoint y: 193, endPoint x: 299, endPoint y: 118, distance: 135.8
click at [213, 121] on p "We have tried to connect you on call." at bounding box center [405, 120] width 396 height 7
click at [209, 121] on p "We have tried to connect you on call." at bounding box center [405, 120] width 396 height 7
drag, startPoint x: 209, startPoint y: 121, endPoint x: 215, endPoint y: 121, distance: 6.3
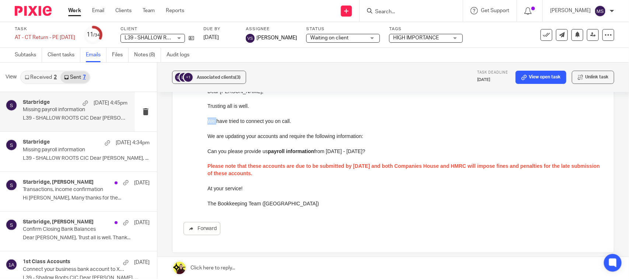
click at [210, 121] on p "We have tried to connect you on call." at bounding box center [405, 120] width 396 height 7
click at [289, 122] on p "We have tried to connect you on call." at bounding box center [405, 120] width 396 height 7
copy p "We have tried to connect you on call"
drag, startPoint x: 411, startPoint y: 237, endPoint x: 274, endPoint y: 171, distance: 152.2
click at [213, 164] on span "Please note that these accounts are due to be submitted by 31st August 2025 and…" at bounding box center [403, 169] width 393 height 13
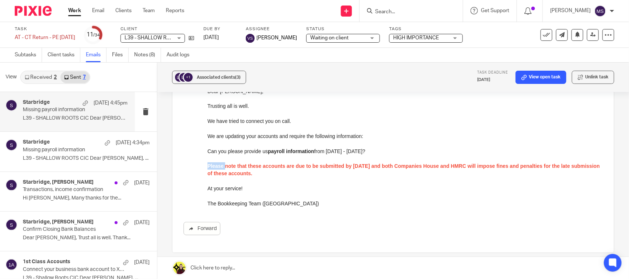
click at [213, 164] on span "Please note that these accounts are due to be submitted by 31st August 2025 and…" at bounding box center [403, 169] width 393 height 13
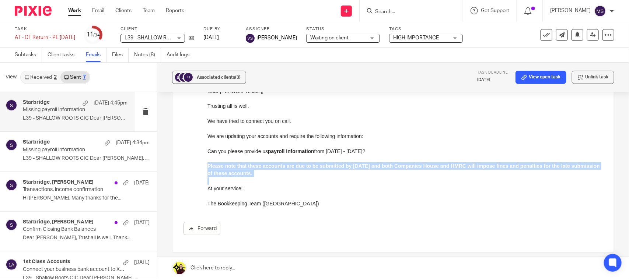
click at [287, 172] on p "Please note that these accounts are due to be submitted by 31st August 2025 and…" at bounding box center [405, 169] width 396 height 15
copy span "Please note that these accounts are due to be submitted by 31st August 2025 and…"
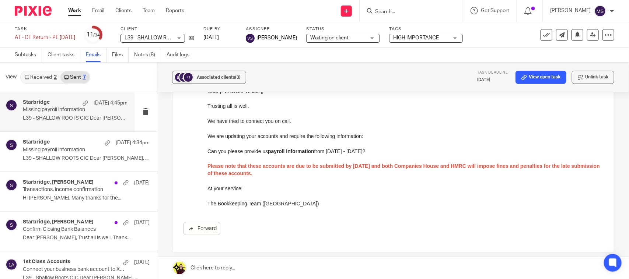
click at [276, 110] on div "L39 - SHALLOW ROOTS CIC Dear Gynelle, Trusting all is well. We have tried to co…" at bounding box center [405, 139] width 396 height 135
drag, startPoint x: 207, startPoint y: 122, endPoint x: 300, endPoint y: 119, distance: 93.0
click at [305, 121] on p "We have tried to connect you on call." at bounding box center [405, 120] width 396 height 7
copy p "We have tried to connect you on call."
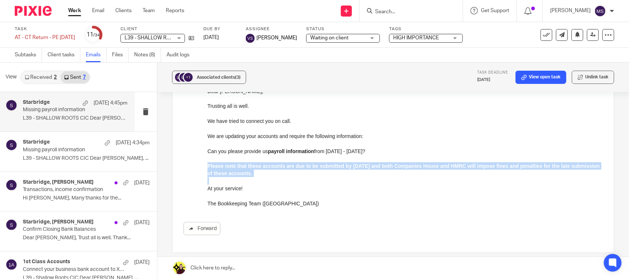
drag, startPoint x: 208, startPoint y: 168, endPoint x: 280, endPoint y: 177, distance: 72.8
click at [280, 177] on div "L39 - SHALLOW ROOTS CIC Dear Gynelle, Trusting all is well. We have tried to co…" at bounding box center [405, 139] width 396 height 135
copy span "Please note that these accounts are due to be submitted by 31st August 2025 and…"
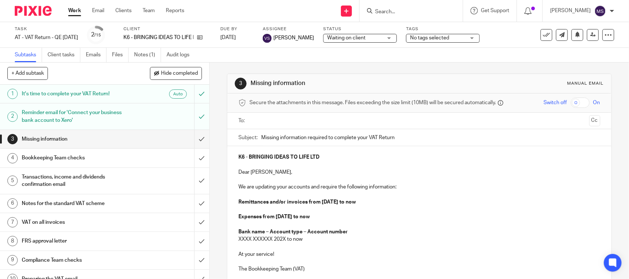
scroll to position [46, 0]
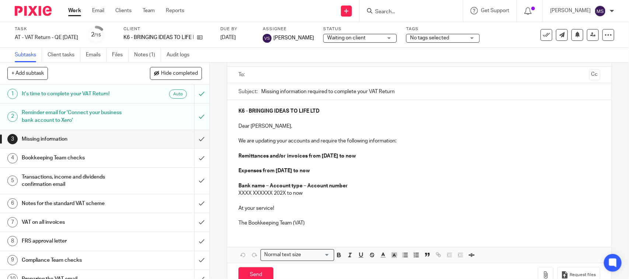
click at [56, 111] on h1 "Reminder email for 'Connect your business bank account to Xero'" at bounding box center [77, 116] width 110 height 19
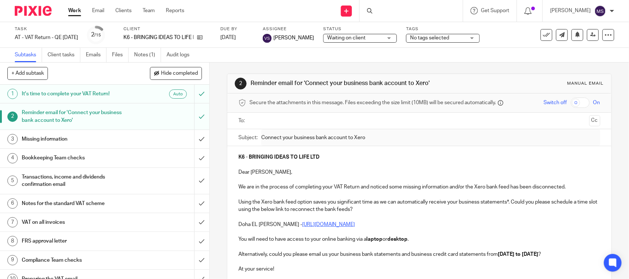
scroll to position [46, 0]
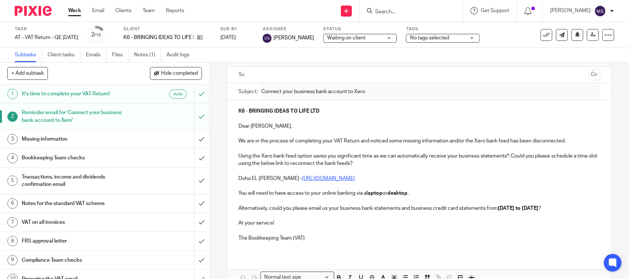
click at [574, 140] on p "We are in the process of completing your VAT Return and noticed some missing in…" at bounding box center [420, 141] width 362 height 7
click at [284, 124] on p "Dear [PERSON_NAME]," at bounding box center [420, 126] width 362 height 7
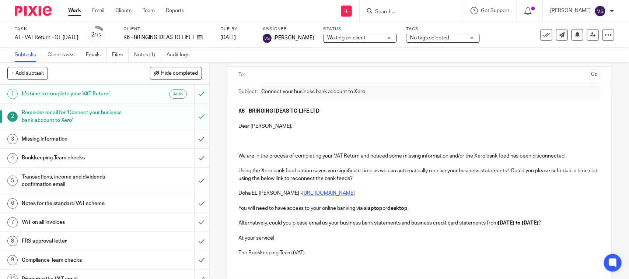
paste div
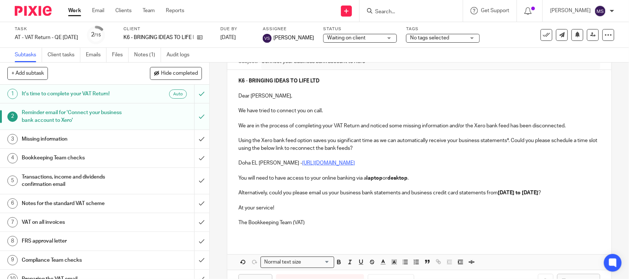
scroll to position [92, 0]
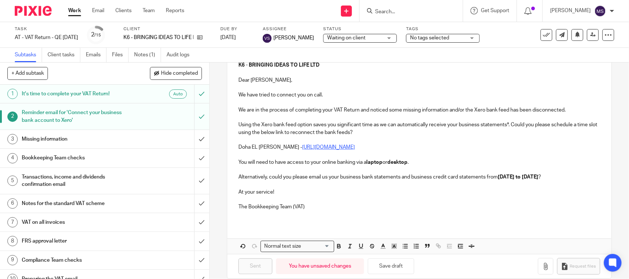
click at [415, 159] on p "You will need to have access to your online banking via a laptop or desktop ." at bounding box center [420, 162] width 362 height 7
click at [266, 181] on p "Alternatively, could you please email us your business bank statements and busi…" at bounding box center [420, 177] width 362 height 7
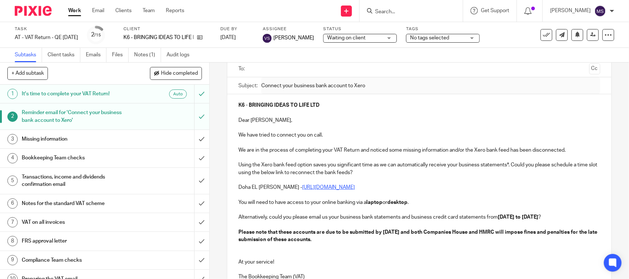
scroll to position [74, 0]
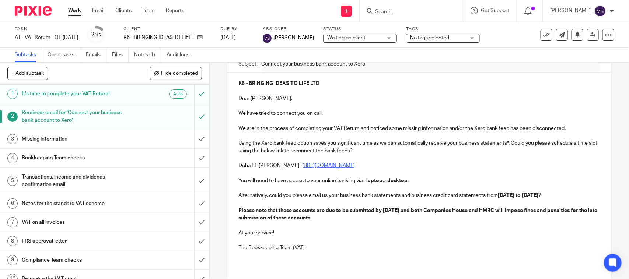
drag, startPoint x: 237, startPoint y: 218, endPoint x: 369, endPoint y: 227, distance: 133.0
click at [369, 222] on p "Please note that these accounts are due to be submitted by [DATE] and both Comp…" at bounding box center [420, 214] width 362 height 15
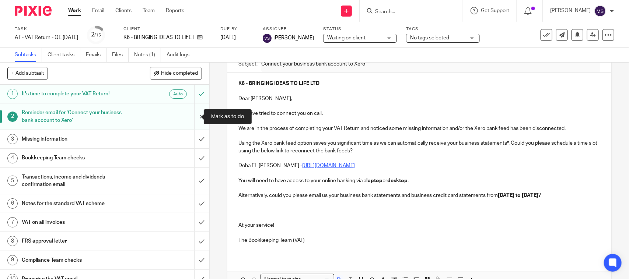
click at [194, 116] on input "submit" at bounding box center [104, 117] width 209 height 26
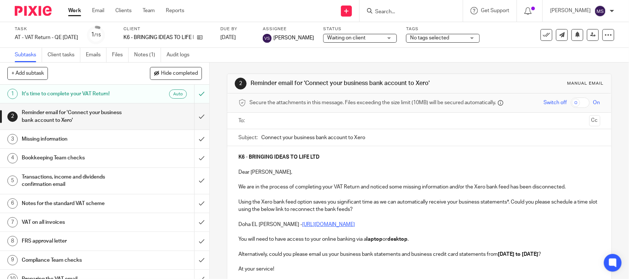
click at [267, 171] on p "Dear [PERSON_NAME]," at bounding box center [420, 172] width 362 height 7
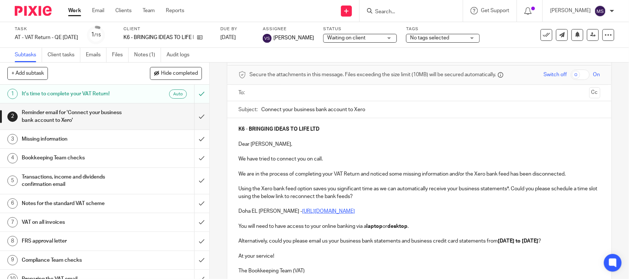
scroll to position [92, 0]
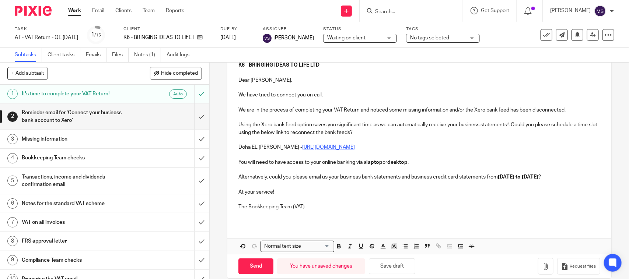
click at [266, 181] on p "Alternatively, could you please email us your business bank statements and busi…" at bounding box center [420, 177] width 362 height 7
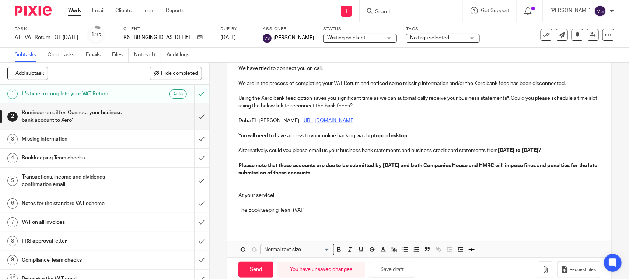
scroll to position [120, 0]
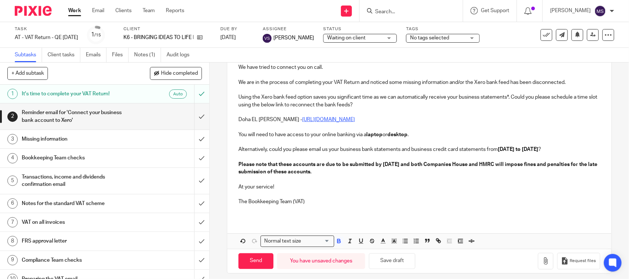
drag, startPoint x: 234, startPoint y: 170, endPoint x: 368, endPoint y: 179, distance: 134.1
click at [368, 179] on div "K6 - BRINGING IDEAS TO LIFE LTD Dear [PERSON_NAME], We have tried to connect yo…" at bounding box center [419, 123] width 384 height 192
click at [382, 245] on icon "button" at bounding box center [383, 241] width 7 height 7
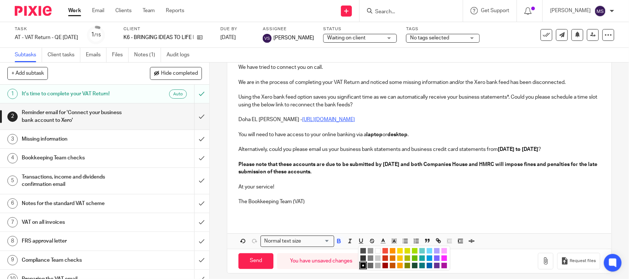
click at [383, 261] on li "color:#D33115" at bounding box center [386, 259] width 6 height 6
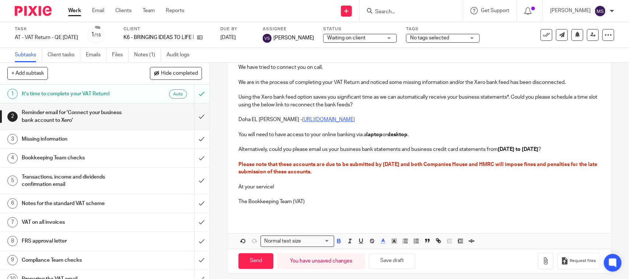
click at [394, 206] on p "The Bookkeeping Team (VAT)" at bounding box center [420, 201] width 362 height 7
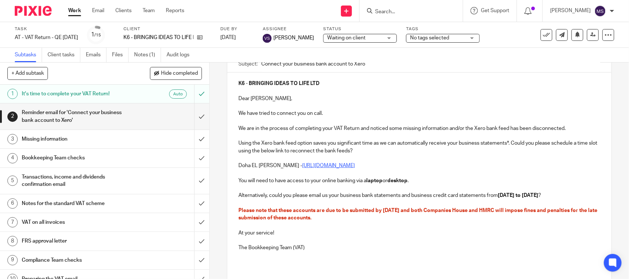
click at [303, 218] on span "Please note that these accounts are due to be submitted by [DATE] and both Comp…" at bounding box center [419, 214] width 360 height 13
click at [392, 219] on span "Please note that these VAT Return are due to be submitted by [DATE] and both Co…" at bounding box center [416, 214] width 355 height 13
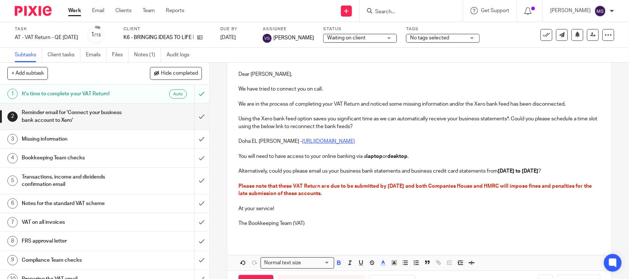
scroll to position [120, 0]
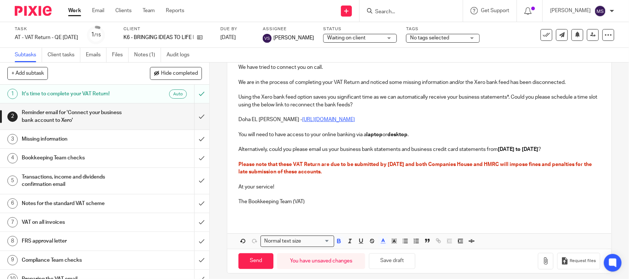
click at [349, 175] on span "Please note that these VAT Return are due to be submitted by [DATE] and both Co…" at bounding box center [416, 168] width 355 height 13
click at [375, 183] on p at bounding box center [420, 179] width 362 height 7
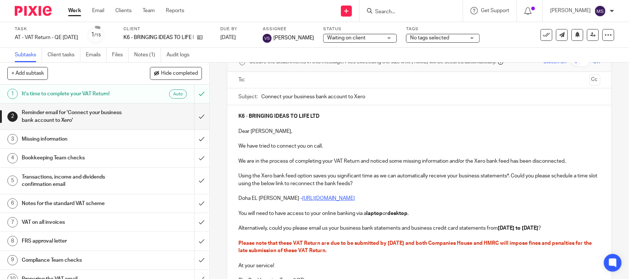
scroll to position [28, 0]
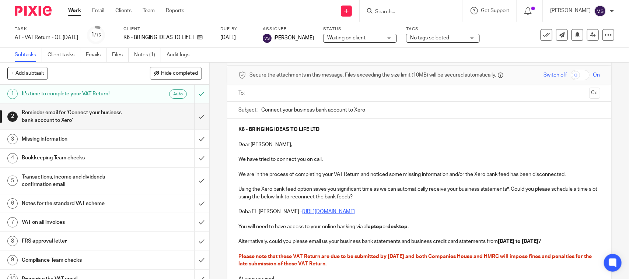
click at [279, 91] on input "text" at bounding box center [419, 93] width 334 height 8
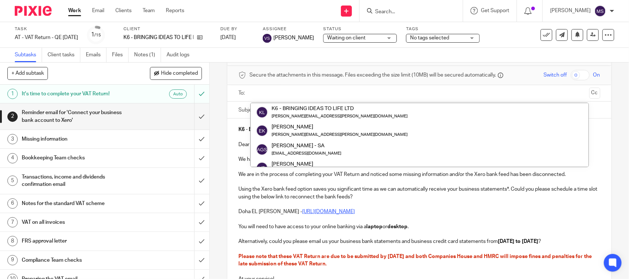
paste input "[PERSON_NAME][EMAIL_ADDRESS][PERSON_NAME][DOMAIN_NAME]"
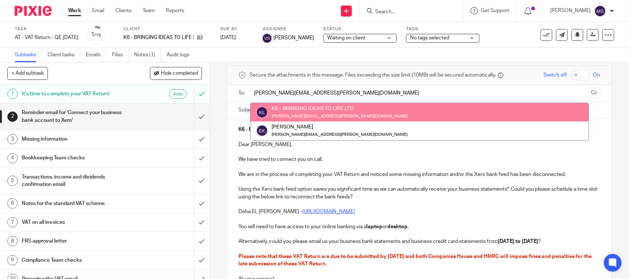
type input "[PERSON_NAME][EMAIL_ADDRESS][PERSON_NAME][DOMAIN_NAME]"
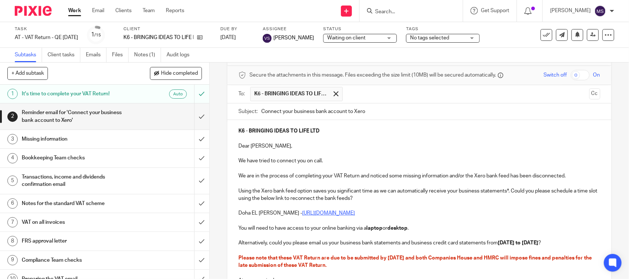
click at [441, 144] on p "Dear [PERSON_NAME]," at bounding box center [420, 146] width 362 height 7
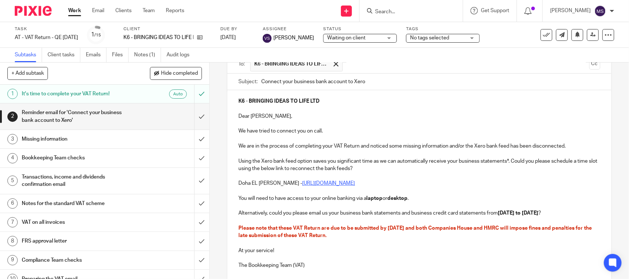
scroll to position [74, 0]
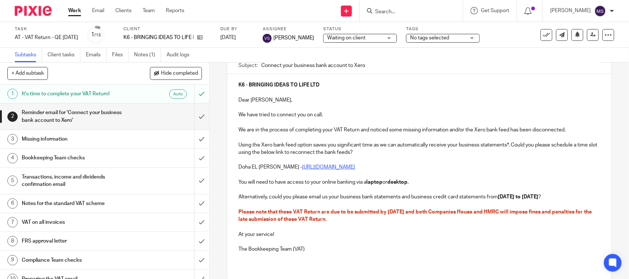
click at [515, 198] on strong "[DATE] to [DATE]" at bounding box center [518, 197] width 41 height 5
click at [449, 201] on p "Alternatively, could you please email us your business bank statements and busi…" at bounding box center [420, 197] width 362 height 7
click at [239, 101] on p "Dear [PERSON_NAME]," at bounding box center [420, 100] width 362 height 7
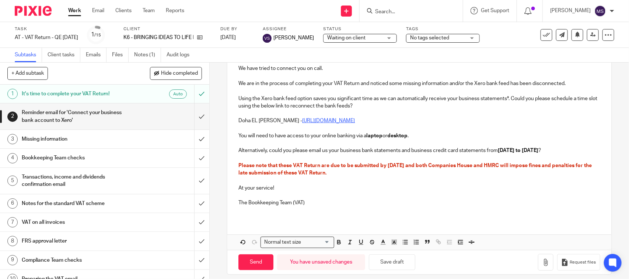
scroll to position [135, 0]
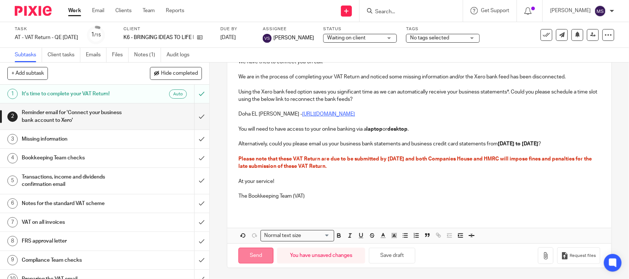
click at [253, 250] on input "Send" at bounding box center [256, 256] width 35 height 16
type input "Sent"
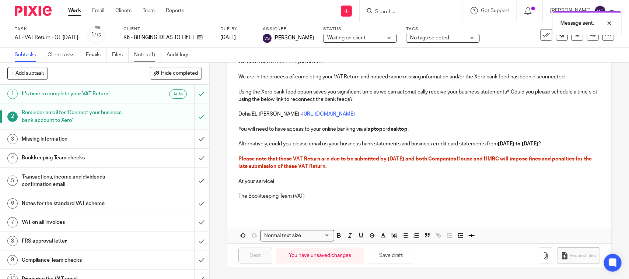
click at [139, 56] on link "Notes (1)" at bounding box center [147, 55] width 27 height 14
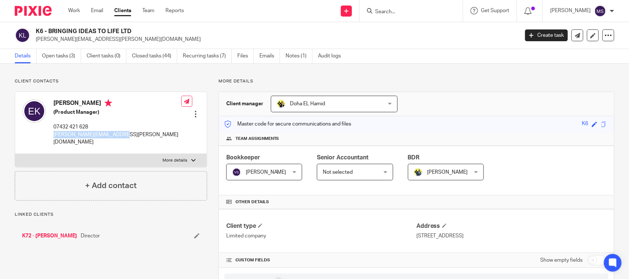
drag, startPoint x: 53, startPoint y: 133, endPoint x: 135, endPoint y: 135, distance: 81.9
click at [135, 135] on div "[PERSON_NAME] (Product Manager) 07432 421 628 [PERSON_NAME][EMAIL_ADDRESS][PERS…" at bounding box center [111, 123] width 192 height 62
copy p "[PERSON_NAME][EMAIL_ADDRESS][PERSON_NAME][DOMAIN_NAME]"
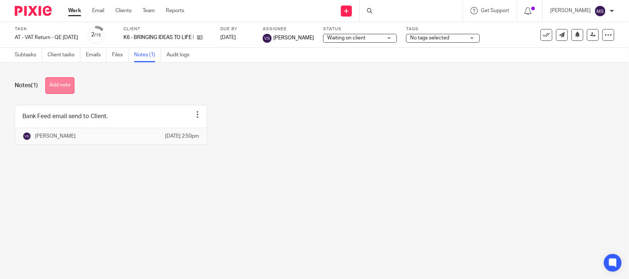
click at [64, 84] on button "Add note" at bounding box center [59, 85] width 29 height 17
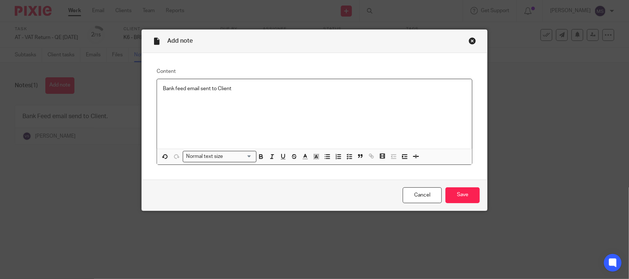
click at [172, 90] on p "Bank feed email sent to Client" at bounding box center [314, 88] width 303 height 7
click at [455, 194] on input "Save" at bounding box center [463, 196] width 34 height 16
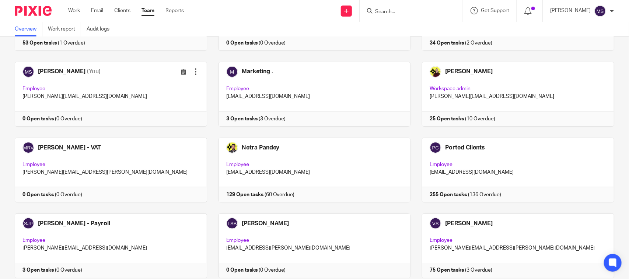
scroll to position [500, 0]
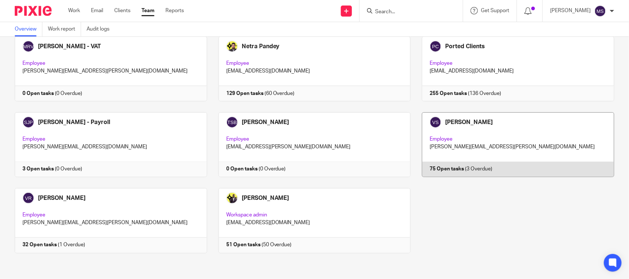
click at [530, 134] on link at bounding box center [513, 144] width 204 height 65
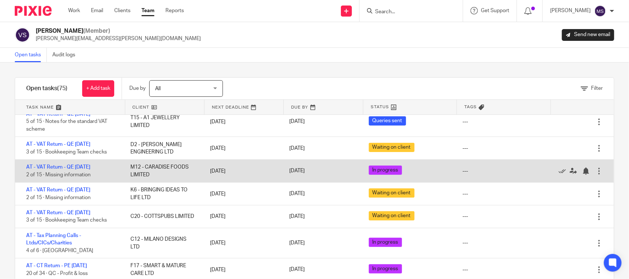
scroll to position [92, 0]
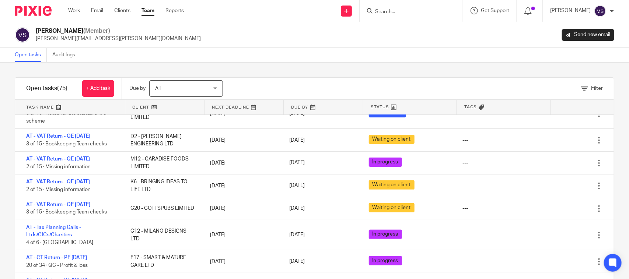
click at [347, 52] on div "Open tasks Audit logs" at bounding box center [314, 55] width 629 height 15
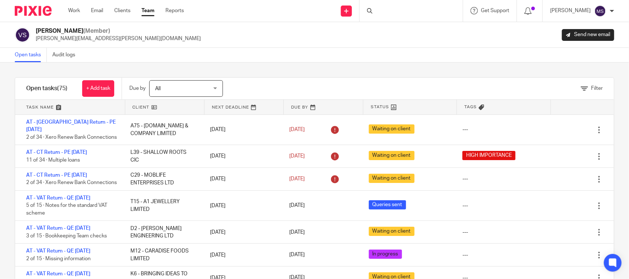
click at [348, 51] on div "Open tasks Audit logs" at bounding box center [314, 55] width 629 height 15
click at [321, 50] on div "Open tasks Audit logs" at bounding box center [314, 55] width 629 height 15
click at [405, 50] on div "Open tasks Audit logs" at bounding box center [314, 55] width 629 height 15
click at [394, 45] on div "Vaibhav Solanki (Member) vaibhav.solanki@confiancebizsol.com Send new email" at bounding box center [314, 35] width 629 height 26
click at [310, 105] on link at bounding box center [323, 107] width 79 height 15
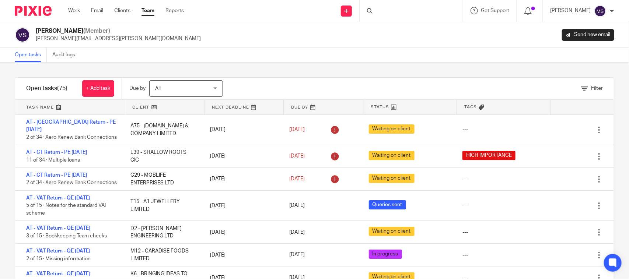
scroll to position [18, 0]
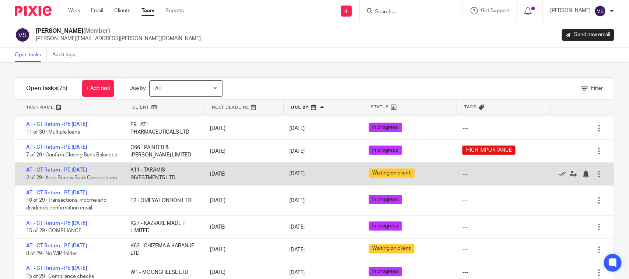
scroll to position [553, 0]
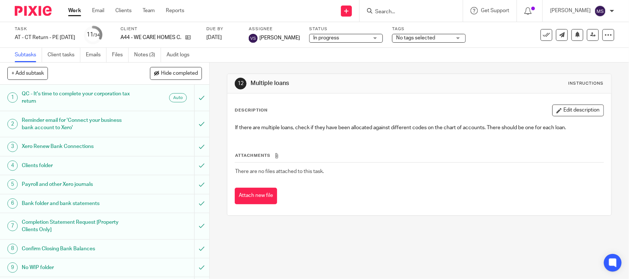
click at [137, 56] on link "Notes (3)" at bounding box center [147, 55] width 27 height 14
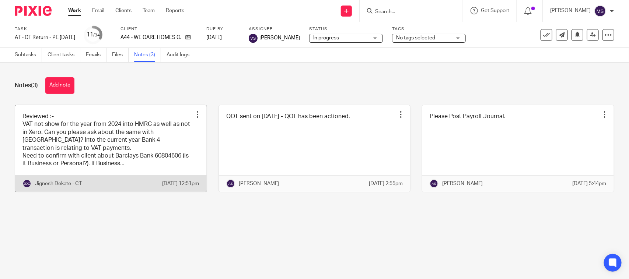
drag, startPoint x: 76, startPoint y: 133, endPoint x: 83, endPoint y: 145, distance: 13.9
click at [76, 133] on link at bounding box center [111, 148] width 192 height 87
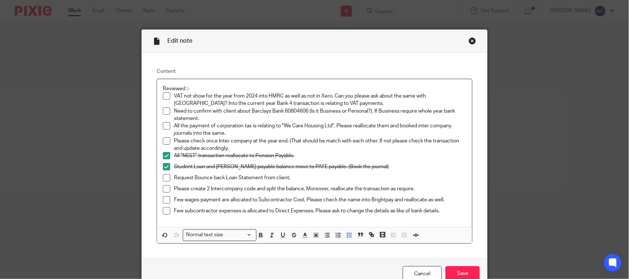
click at [229, 74] on label "Content" at bounding box center [315, 71] width 316 height 7
click at [469, 39] on div "Close this dialog window" at bounding box center [472, 40] width 7 height 7
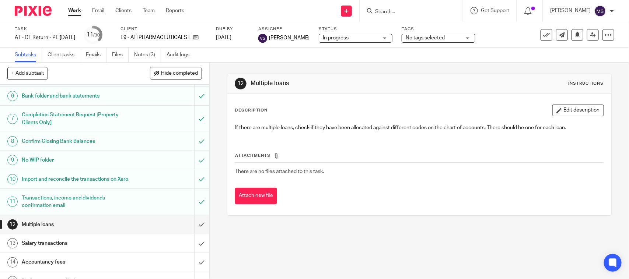
scroll to position [138, 0]
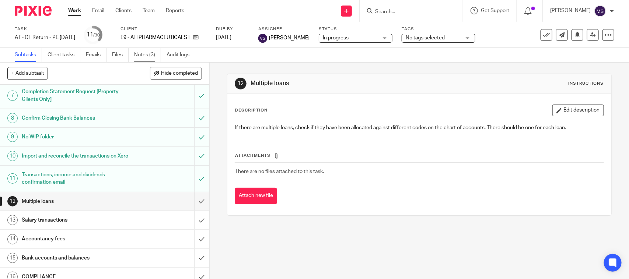
click at [144, 53] on link "Notes (3)" at bounding box center [147, 55] width 27 height 14
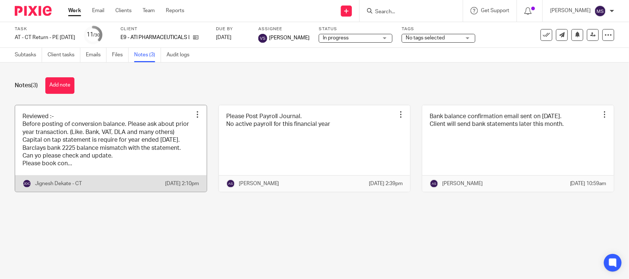
click at [130, 135] on link at bounding box center [111, 148] width 192 height 87
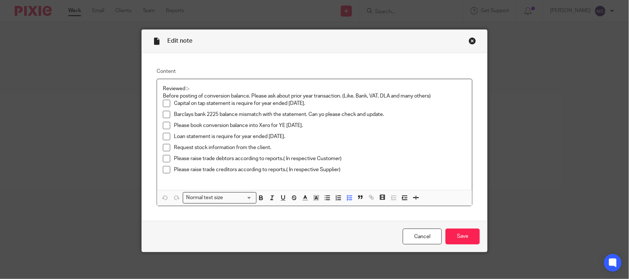
click at [309, 138] on p "Loan statement is require for year ended 31/03/2025." at bounding box center [320, 136] width 292 height 7
click at [469, 41] on div "Close this dialog window" at bounding box center [472, 40] width 7 height 7
click at [469, 39] on div "Close this dialog window" at bounding box center [472, 40] width 7 height 7
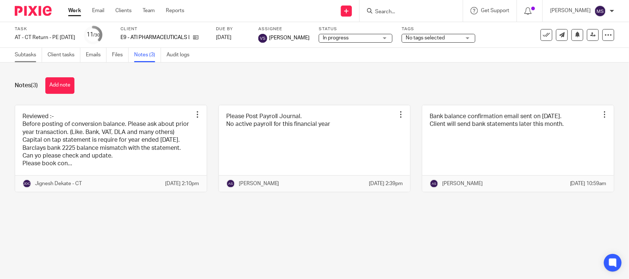
click at [28, 56] on link "Subtasks" at bounding box center [28, 55] width 27 height 14
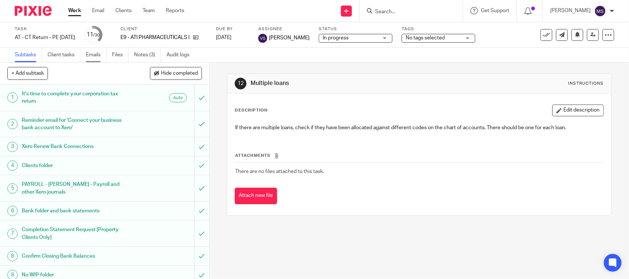
click at [98, 57] on link "Emails" at bounding box center [96, 55] width 21 height 14
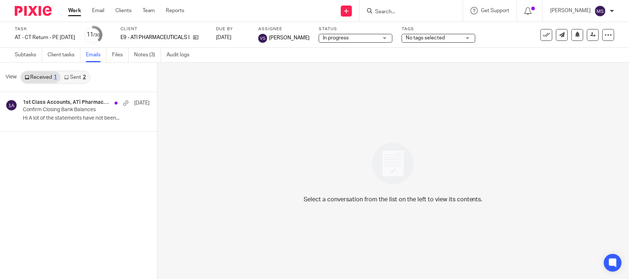
click at [77, 74] on link "Sent 2" at bounding box center [74, 78] width 29 height 12
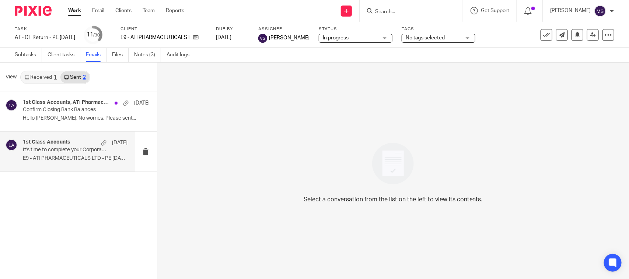
click at [59, 157] on p "E9 - ATI PHARMACEUTICALS LTD - PE [DATE] ..." at bounding box center [75, 159] width 105 height 6
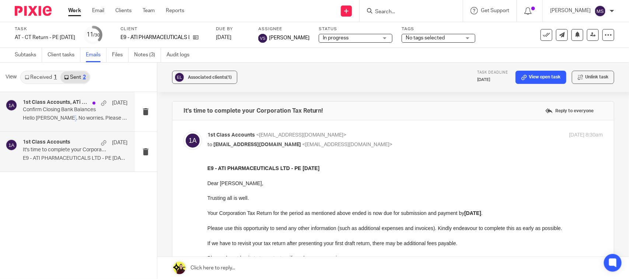
click at [57, 114] on div "1st Class Accounts, ATi Pharmaceuticals 8 Apr Confirm Closing Bank Balances Hel…" at bounding box center [75, 112] width 105 height 25
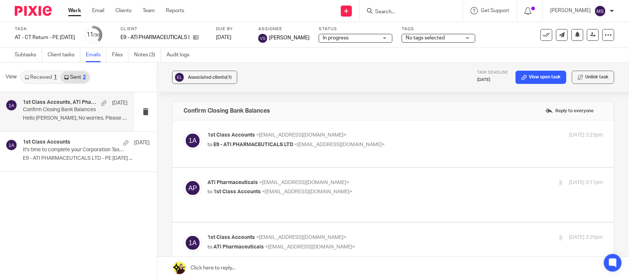
click at [226, 139] on div "1st Class Accounts <info@1stclassaccounts.co.uk> to E9 - ATI PHARMACEUTICALS LT…" at bounding box center [340, 140] width 264 height 17
checkbox input "true"
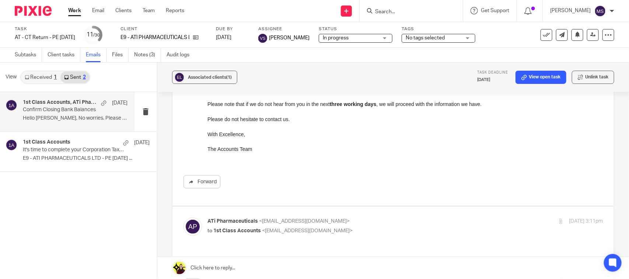
scroll to position [230, 0]
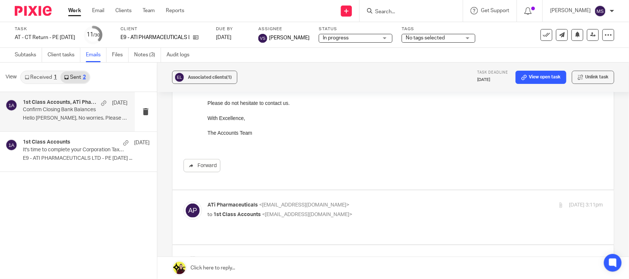
click at [227, 214] on span "1st Class Accounts" at bounding box center [237, 214] width 48 height 5
checkbox input "true"
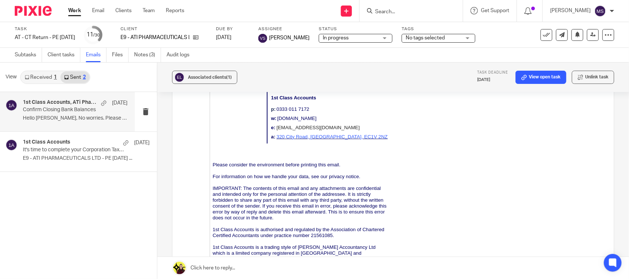
scroll to position [1611, 0]
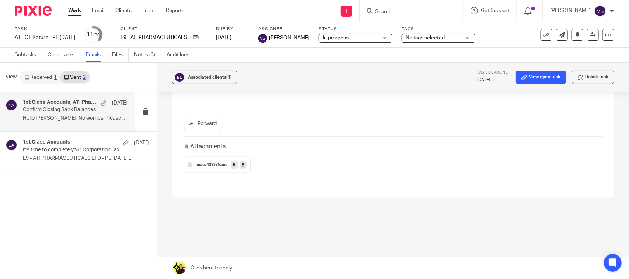
click at [54, 111] on p "Confirm Closing Bank Balances" at bounding box center [65, 110] width 84 height 6
click at [48, 72] on link "Received 1" at bounding box center [40, 78] width 39 height 12
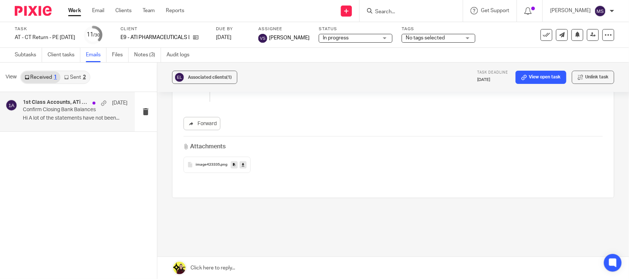
click at [48, 114] on div "1st Class Accounts, ATi Pharmaceuticals 8 Apr Confirm Closing Bank Balances Hi …" at bounding box center [75, 112] width 105 height 25
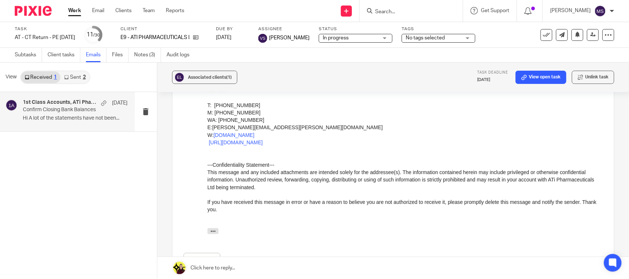
scroll to position [645, 0]
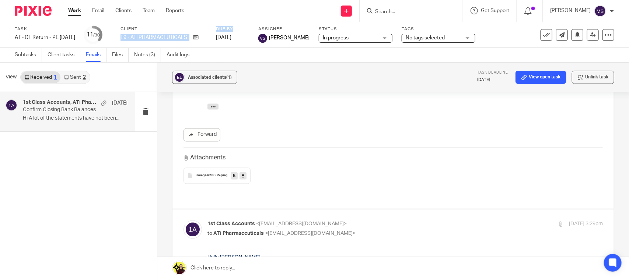
drag, startPoint x: 131, startPoint y: 37, endPoint x: 231, endPoint y: 32, distance: 100.4
click at [231, 32] on div "Task AT - CT Return - PE 31-03-2025 Save AT - CT Return - PE 31-03-2025 11 /30 …" at bounding box center [265, 35] width 500 height 18
click at [217, 14] on div "Send new email Create task Add client Request signature Get Support Contact Sup…" at bounding box center [412, 11] width 434 height 22
drag, startPoint x: 147, startPoint y: 36, endPoint x: 209, endPoint y: 37, distance: 61.9
click at [209, 37] on div "Task AT - CT Return - PE 31-03-2025 Save AT - CT Return - PE 31-03-2025 11 /30 …" at bounding box center [265, 35] width 500 height 18
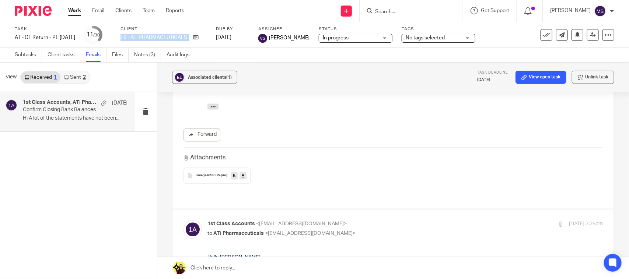
copy div "E9 - ATI PHARMACEUTICALS LTD"
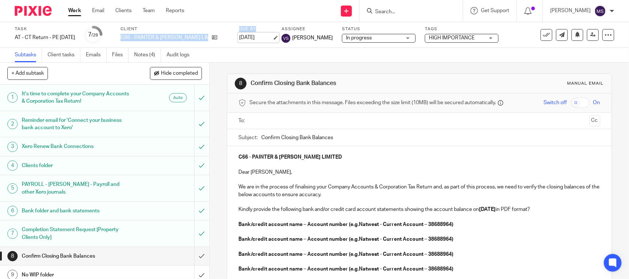
drag, startPoint x: 132, startPoint y: 37, endPoint x: 225, endPoint y: 37, distance: 93.3
click at [225, 37] on div "Task AT - CT Return - PE [DATE] Save AT - [GEOGRAPHIC_DATA] Return - PE [DATE] …" at bounding box center [265, 35] width 500 height 18
click at [213, 8] on div "Send new email Create task Add client Request signature Get Support Contact Sup…" at bounding box center [412, 11] width 434 height 22
drag, startPoint x: 132, startPoint y: 38, endPoint x: 208, endPoint y: 37, distance: 75.9
click at [208, 37] on div "Task AT - CT Return - PE [DATE] Save AT - [GEOGRAPHIC_DATA] Return - PE [DATE] …" at bounding box center [265, 35] width 500 height 18
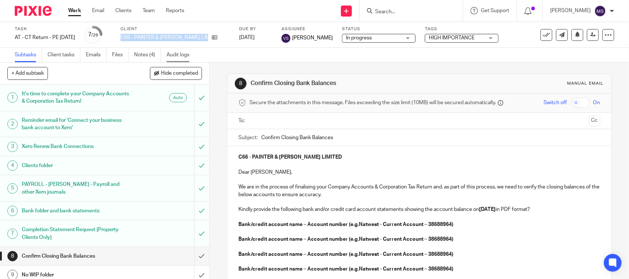
copy div "C66 - PAINTER & [PERSON_NAME] LIMITED"
click at [347, 62] on div "Subtasks Client tasks Emails Files Notes (4) Audit logs" at bounding box center [314, 55] width 629 height 15
click at [264, 56] on div "Subtasks Client tasks Emails Files Notes (4) Audit logs" at bounding box center [314, 55] width 629 height 15
click at [150, 51] on link "Notes (4)" at bounding box center [147, 55] width 27 height 14
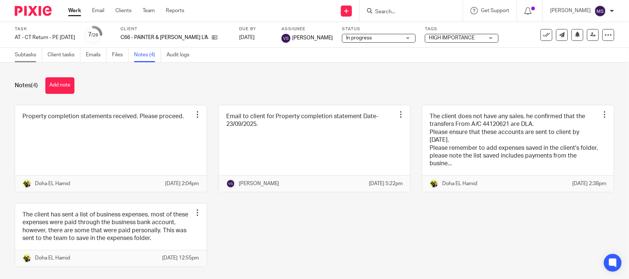
click at [25, 51] on link "Subtasks" at bounding box center [28, 55] width 27 height 14
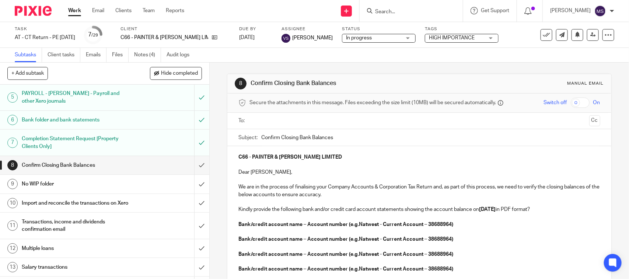
scroll to position [92, 0]
click at [97, 55] on link "Emails" at bounding box center [96, 55] width 21 height 14
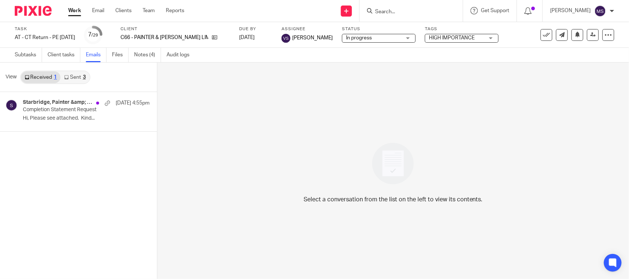
click at [70, 74] on link "Sent 3" at bounding box center [74, 78] width 29 height 12
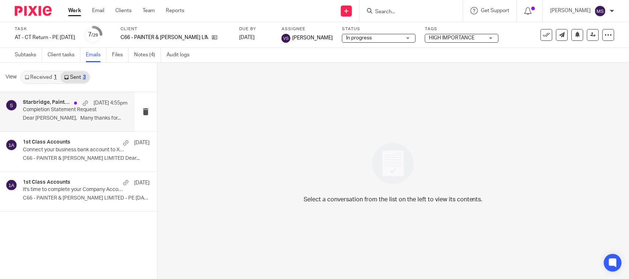
click at [48, 120] on p "Dear [PERSON_NAME], Many thanks for..." at bounding box center [75, 118] width 105 height 6
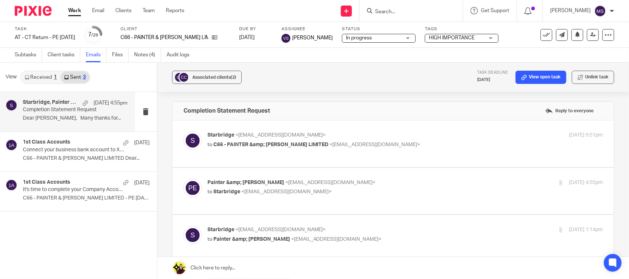
click at [282, 149] on div "Starbridge <[EMAIL_ADDRESS][DOMAIN_NAME]> to C66 - PAINTER &amp; [PERSON_NAME] …" at bounding box center [406, 141] width 396 height 18
checkbox input "true"
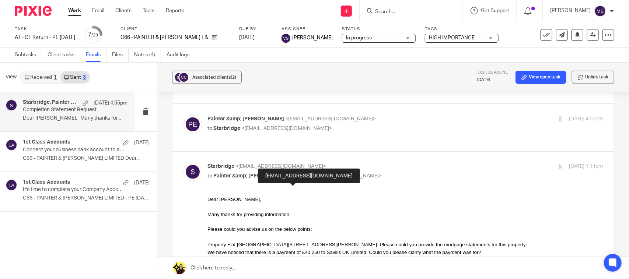
scroll to position [184, 0]
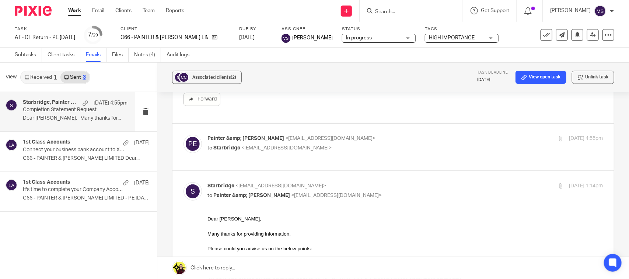
click at [218, 149] on span "Starbridge" at bounding box center [226, 148] width 27 height 5
checkbox input "true"
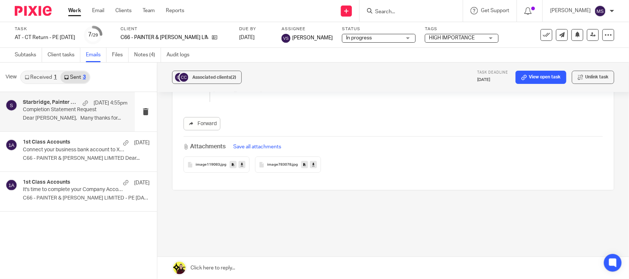
scroll to position [1120, 0]
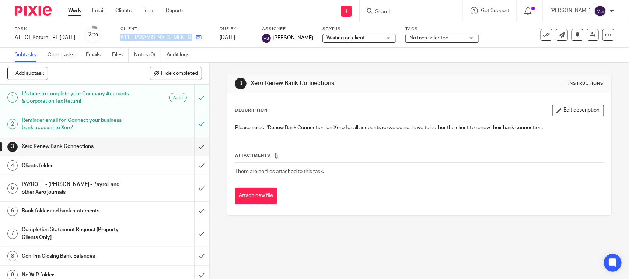
drag, startPoint x: 131, startPoint y: 34, endPoint x: 209, endPoint y: 36, distance: 77.4
click at [209, 36] on div "Task AT - CT Return - PE [DATE] Save AT - [GEOGRAPHIC_DATA] Return - PE [DATE] …" at bounding box center [265, 35] width 500 height 18
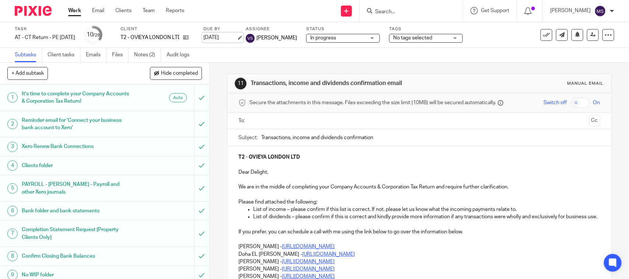
drag, startPoint x: 132, startPoint y: 34, endPoint x: 218, endPoint y: 34, distance: 85.9
click at [218, 34] on div "Task AT - CT Return - PE [DATE] Save AT - [GEOGRAPHIC_DATA] Return - PE [DATE] …" at bounding box center [265, 35] width 500 height 18
click at [222, 10] on div "Send new email Create task Add client Request signature Get Support Contact Sup…" at bounding box center [412, 11] width 434 height 22
drag, startPoint x: 133, startPoint y: 37, endPoint x: 194, endPoint y: 39, distance: 60.1
click at [194, 39] on div "T2 - OVIEYA LONDON LTD" at bounding box center [158, 37] width 74 height 7
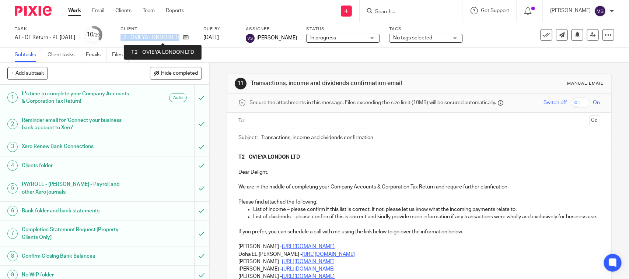
copy div "T2 - OVIEYA LONDON LTD"
click at [145, 53] on link "Notes (2)" at bounding box center [147, 55] width 27 height 14
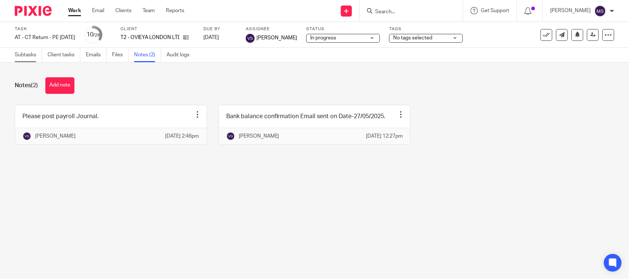
click at [22, 52] on link "Subtasks" at bounding box center [28, 55] width 27 height 14
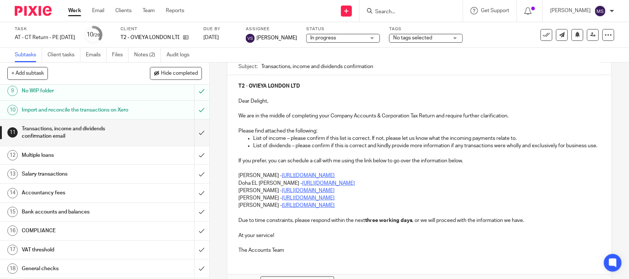
scroll to position [92, 0]
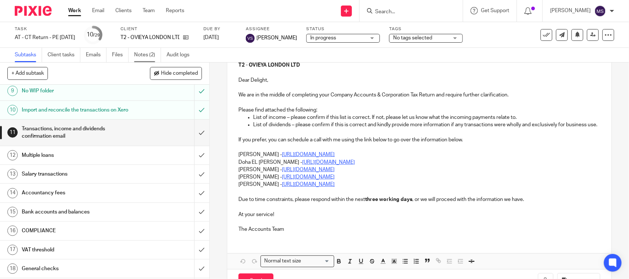
click at [146, 54] on link "Notes (2)" at bounding box center [147, 55] width 27 height 14
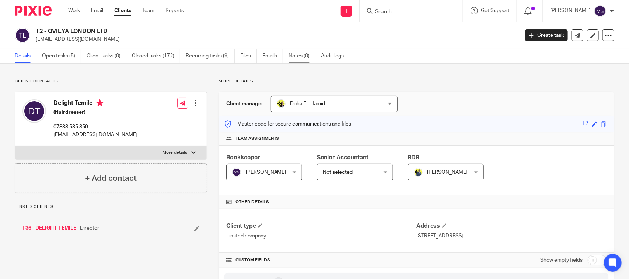
click at [302, 61] on link "Notes (0)" at bounding box center [302, 56] width 27 height 14
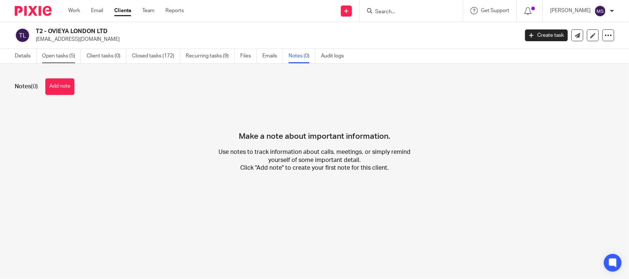
click at [53, 56] on link "Open tasks (5)" at bounding box center [61, 56] width 39 height 14
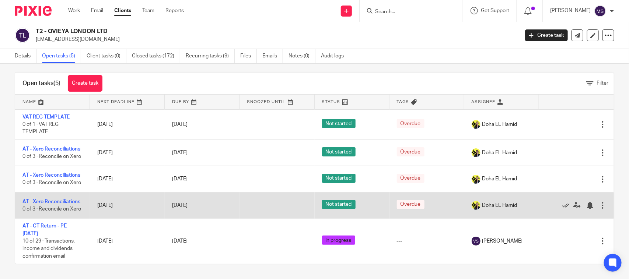
scroll to position [21, 0]
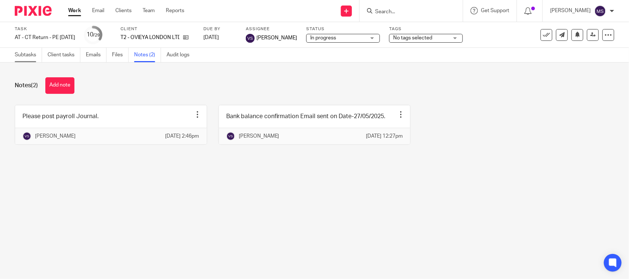
click at [24, 52] on link "Subtasks" at bounding box center [28, 55] width 27 height 14
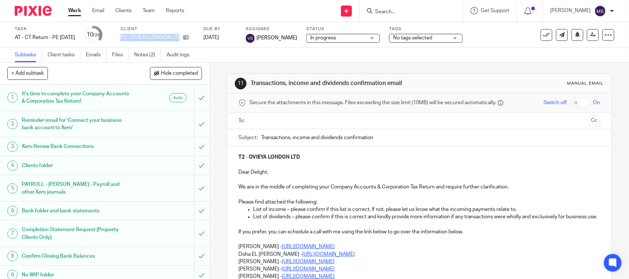
drag, startPoint x: 133, startPoint y: 37, endPoint x: 199, endPoint y: 32, distance: 66.2
click at [194, 32] on div "Client T2 - OVIEYA LONDON LTD" at bounding box center [158, 35] width 74 height 18
copy div "T2 - OVIEYA LONDON LTD"
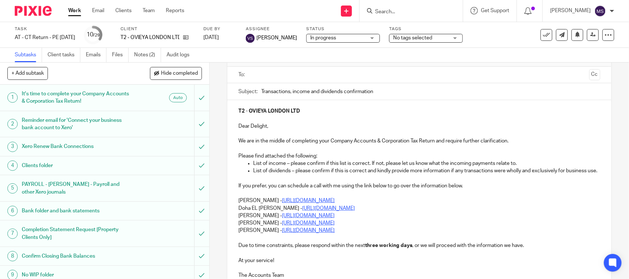
drag, startPoint x: 271, startPoint y: 52, endPoint x: 260, endPoint y: 53, distance: 11.5
click at [271, 52] on div "Subtasks Client tasks Emails Files Notes (2) Audit logs" at bounding box center [314, 55] width 629 height 15
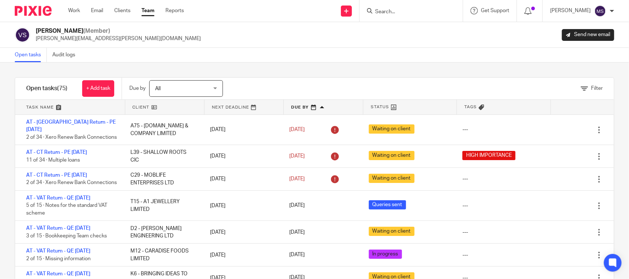
click at [338, 30] on div "[PERSON_NAME] (Member) [PERSON_NAME][EMAIL_ADDRESS][PERSON_NAME][DOMAIN_NAME] S…" at bounding box center [315, 34] width 600 height 15
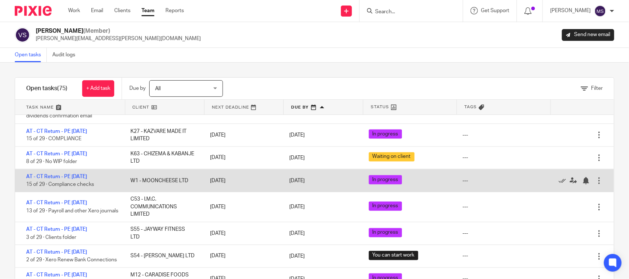
scroll to position [553, 0]
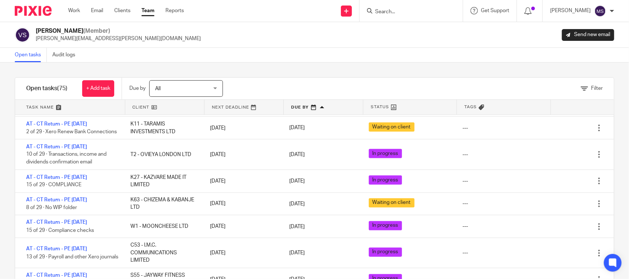
click at [288, 37] on div "Vaibhav Solanki (Member) vaibhav.solanki@confiancebizsol.com Send new email" at bounding box center [315, 34] width 600 height 15
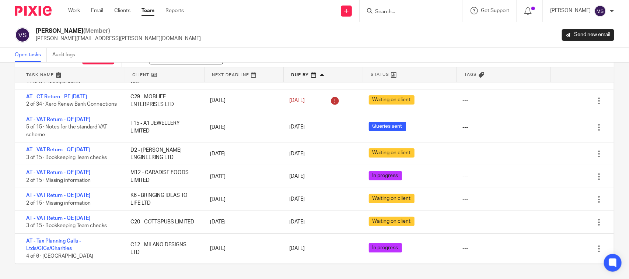
scroll to position [0, 0]
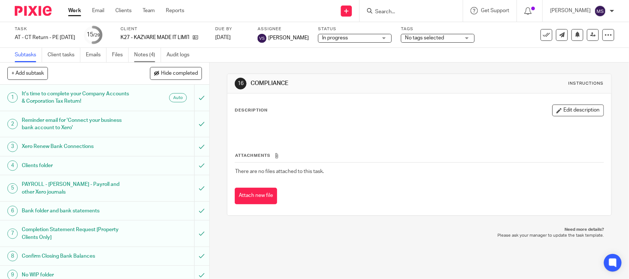
click at [144, 52] on link "Notes (4)" at bounding box center [147, 55] width 27 height 14
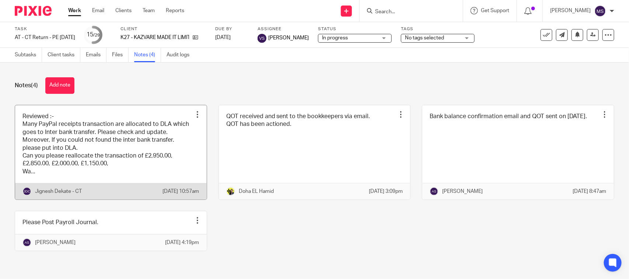
click at [114, 153] on link at bounding box center [111, 152] width 192 height 95
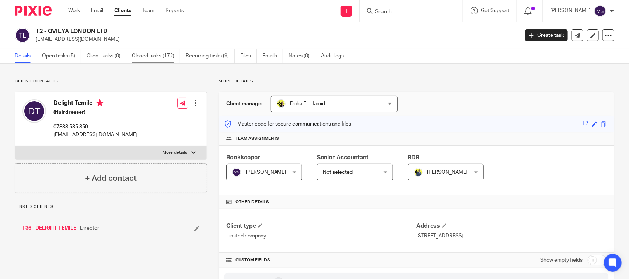
click at [152, 52] on link "Closed tasks (172)" at bounding box center [156, 56] width 48 height 14
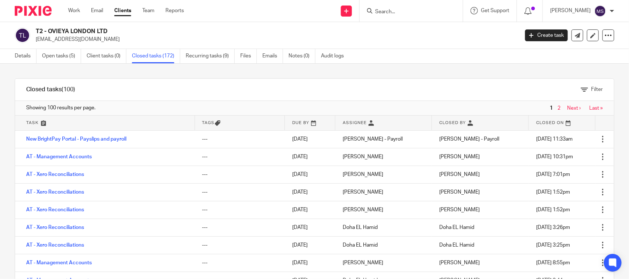
click at [257, 79] on div "Filter" at bounding box center [350, 90] width 528 height 22
click at [279, 81] on div "Filter" at bounding box center [350, 90] width 528 height 22
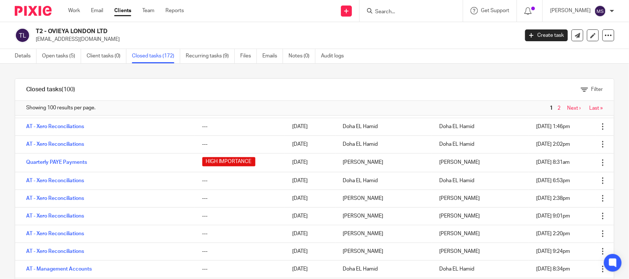
scroll to position [230, 0]
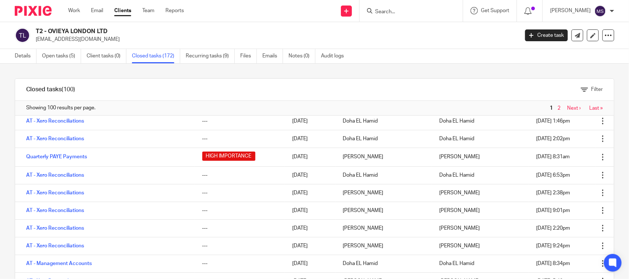
click at [452, 87] on div "Filter" at bounding box center [350, 90] width 528 height 22
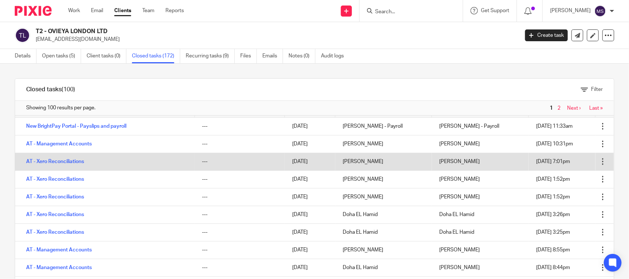
scroll to position [0, 0]
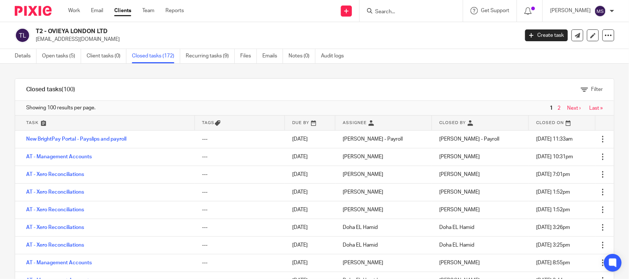
click at [224, 83] on div "Filter" at bounding box center [350, 90] width 528 height 22
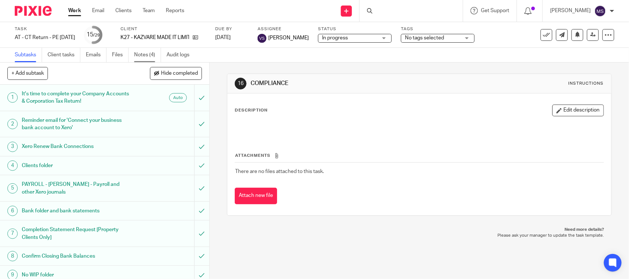
click at [139, 51] on link "Notes (4)" at bounding box center [147, 55] width 27 height 14
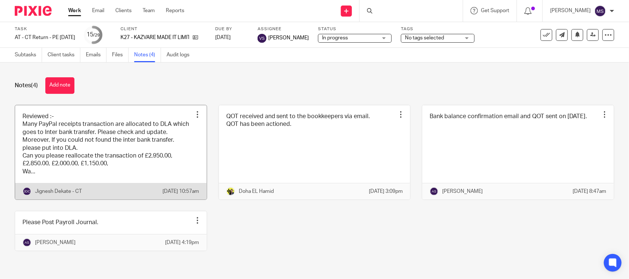
click at [93, 174] on link at bounding box center [111, 152] width 192 height 95
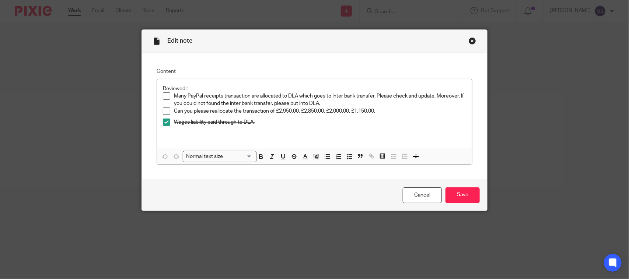
click at [469, 39] on div "Close this dialog window" at bounding box center [472, 40] width 7 height 7
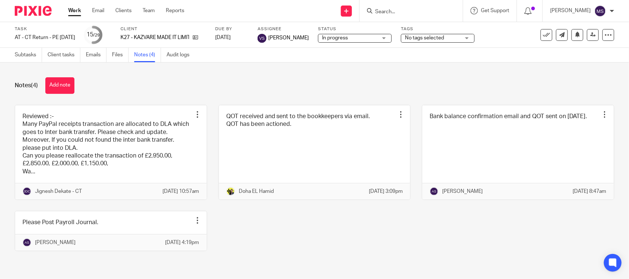
click at [146, 73] on div "Notes (4) Add note Reviewed :- Many PayPal receipts transaction are allocated t…" at bounding box center [314, 170] width 629 height 215
click at [360, 76] on div "Notes (4) Add note Reviewed :- Many PayPal receipts transaction are allocated t…" at bounding box center [314, 170] width 629 height 215
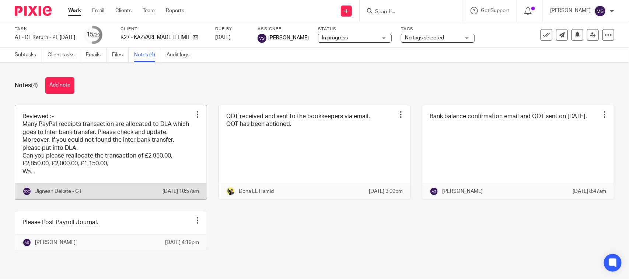
click at [84, 180] on link at bounding box center [111, 152] width 192 height 95
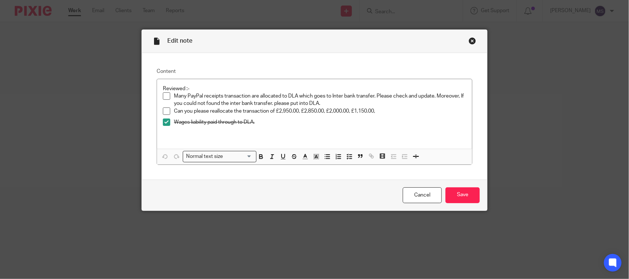
click at [469, 40] on div "Close this dialog window" at bounding box center [472, 40] width 7 height 7
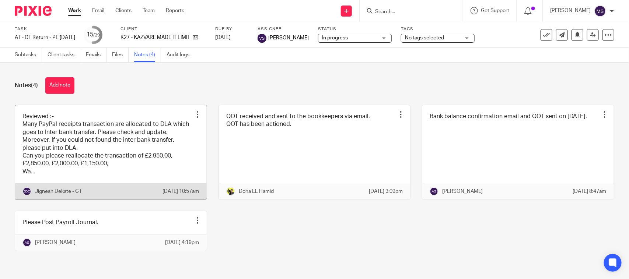
click at [136, 148] on link at bounding box center [111, 152] width 192 height 95
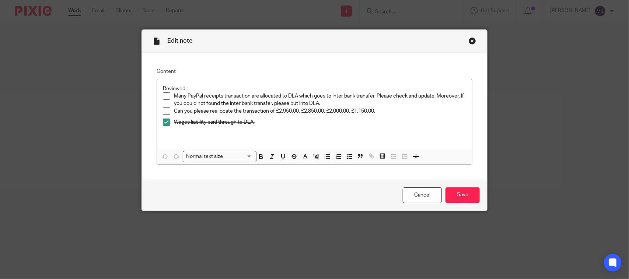
click at [261, 56] on div "Content Reviewed :- Many PayPal receipts transaction are allocated to DLA which…" at bounding box center [314, 116] width 345 height 127
click at [470, 40] on div "Close this dialog window" at bounding box center [472, 40] width 7 height 7
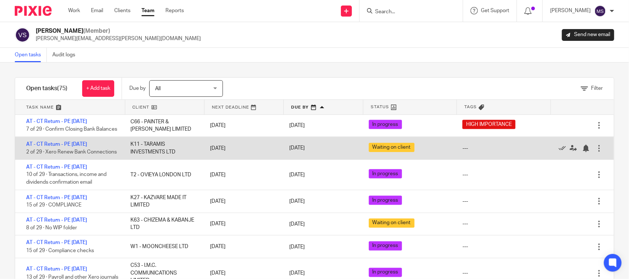
scroll to position [553, 0]
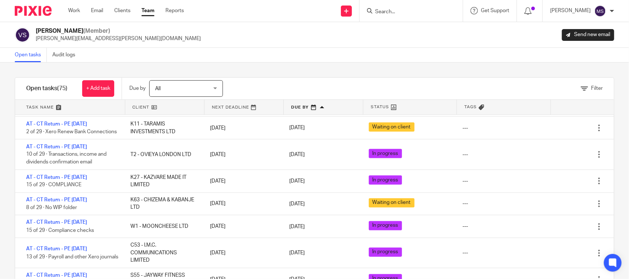
drag, startPoint x: 304, startPoint y: 49, endPoint x: 299, endPoint y: 55, distance: 8.6
click at [304, 49] on div "Open tasks Audit logs" at bounding box center [314, 55] width 629 height 15
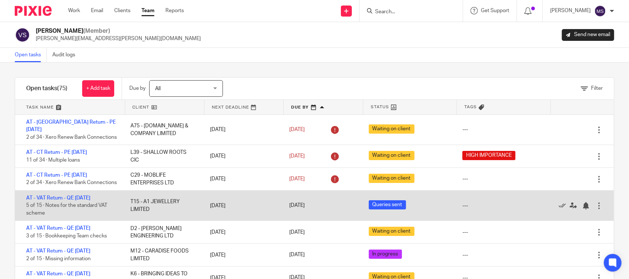
scroll to position [46, 0]
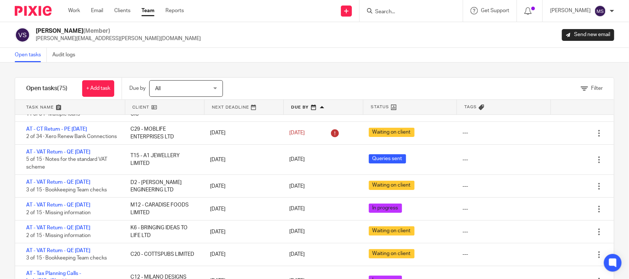
click at [272, 52] on div "Open tasks Audit logs" at bounding box center [314, 55] width 629 height 15
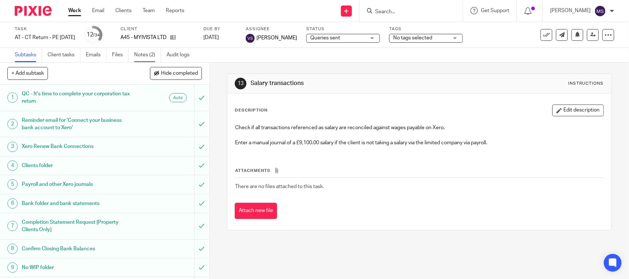
drag, startPoint x: 139, startPoint y: 55, endPoint x: 135, endPoint y: 62, distance: 8.3
click at [139, 55] on link "Notes (2)" at bounding box center [147, 55] width 27 height 14
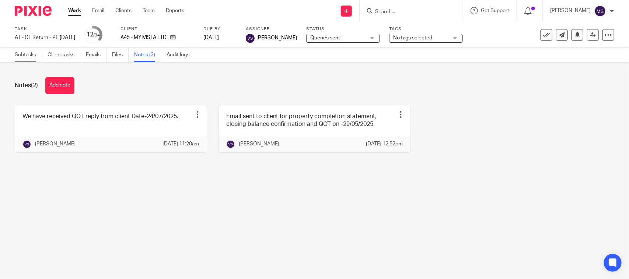
click at [21, 56] on link "Subtasks" at bounding box center [28, 55] width 27 height 14
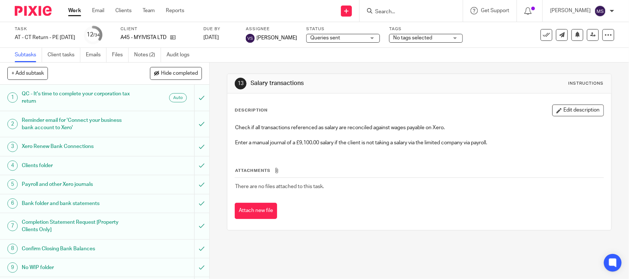
click at [97, 55] on link "Emails" at bounding box center [96, 55] width 21 height 14
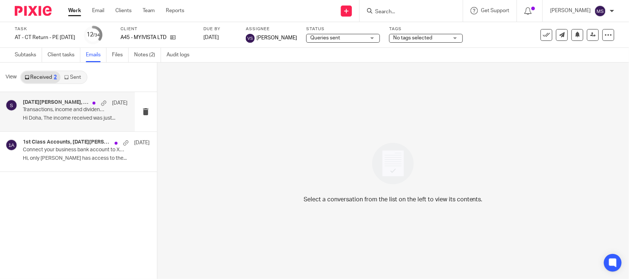
click at [58, 121] on p "Hi Doha, The income received was just..." at bounding box center [75, 118] width 105 height 6
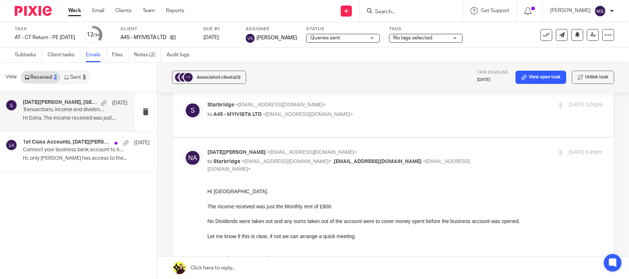
scroll to position [46, 0]
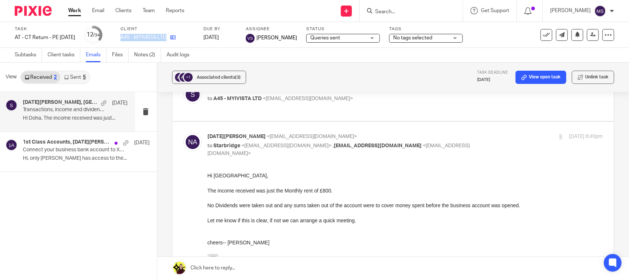
drag, startPoint x: 134, startPoint y: 39, endPoint x: 182, endPoint y: 38, distance: 48.7
click at [182, 38] on div "A45 - MYIVISTA LTD" at bounding box center [158, 37] width 74 height 7
copy div "A45 - MYIVISTA LTD"
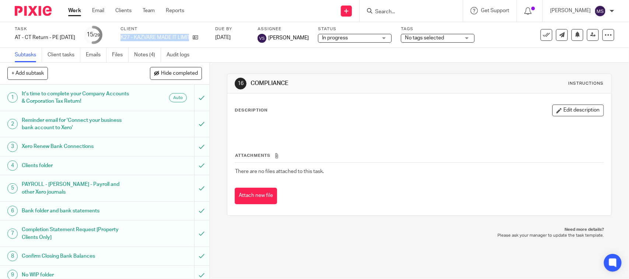
drag, startPoint x: 132, startPoint y: 35, endPoint x: 216, endPoint y: 38, distance: 84.5
click at [216, 38] on div "Task AT - [GEOGRAPHIC_DATA] Return - PE [DATE] Save AT - CT Return - PE [DATE] …" at bounding box center [265, 35] width 500 height 18
copy div "K27 - KAZVARE MADE IT LIMITED"
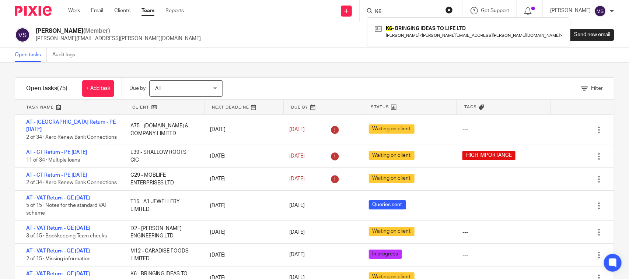
click at [392, 12] on input "K6" at bounding box center [408, 12] width 66 height 7
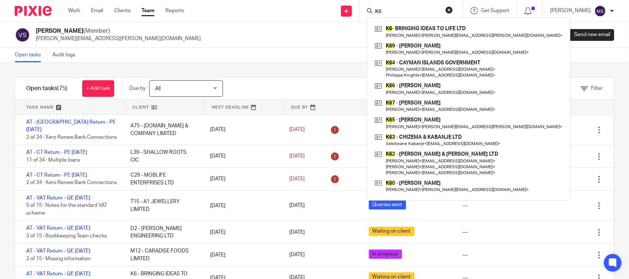
type input "K"
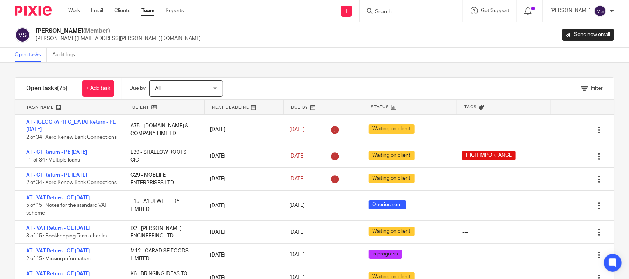
click at [306, 56] on div "Open tasks Audit logs" at bounding box center [314, 55] width 629 height 15
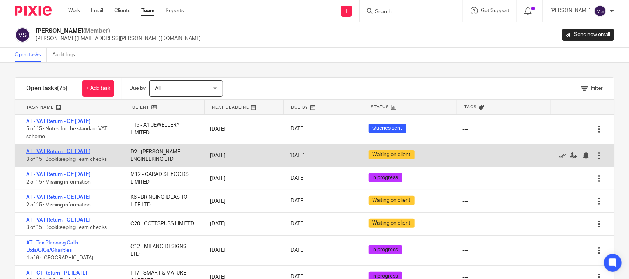
scroll to position [92, 0]
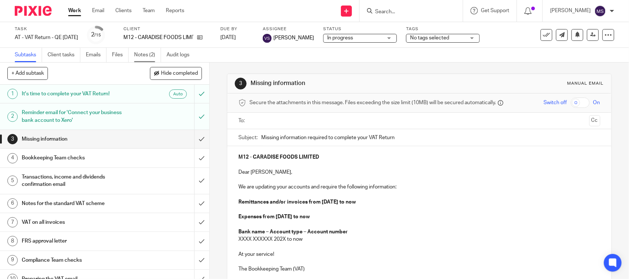
click at [152, 55] on link "Notes (2)" at bounding box center [147, 55] width 27 height 14
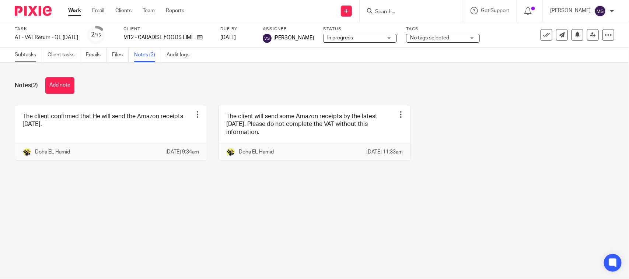
click at [28, 55] on link "Subtasks" at bounding box center [28, 55] width 27 height 14
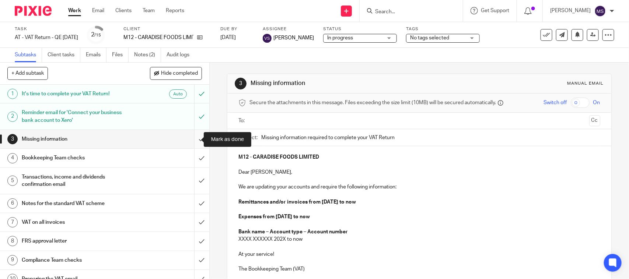
click at [193, 141] on input "submit" at bounding box center [104, 139] width 209 height 18
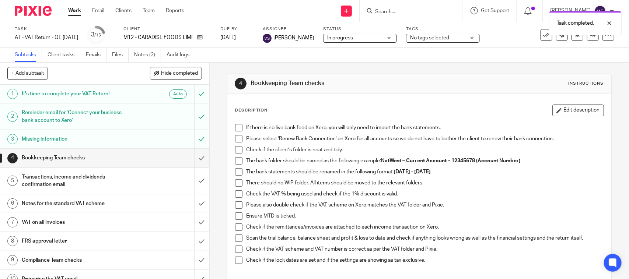
click at [238, 126] on span at bounding box center [238, 127] width 7 height 7
click at [237, 137] on span at bounding box center [238, 138] width 7 height 7
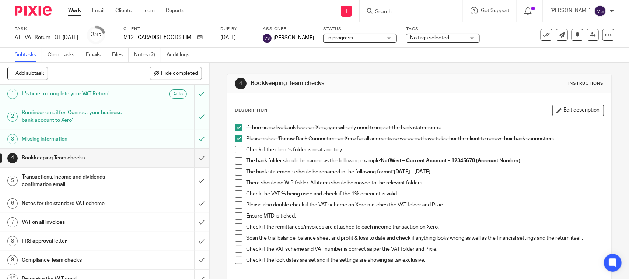
click at [238, 151] on span at bounding box center [238, 149] width 7 height 7
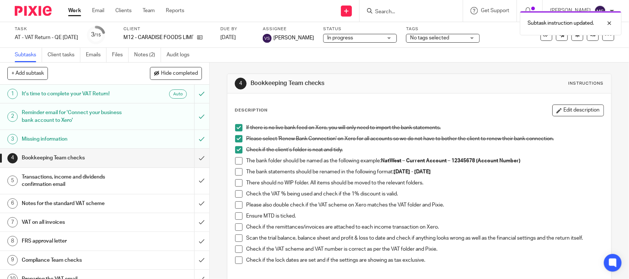
click at [235, 163] on span at bounding box center [238, 160] width 7 height 7
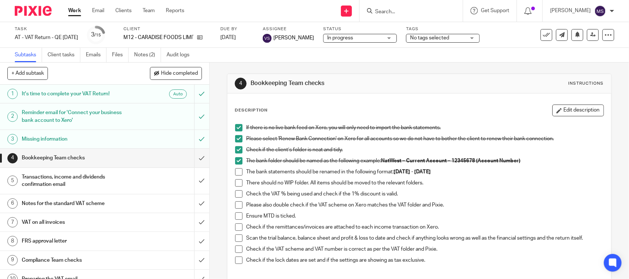
click at [237, 175] on span at bounding box center [238, 171] width 7 height 7
click at [235, 197] on span at bounding box center [238, 194] width 7 height 7
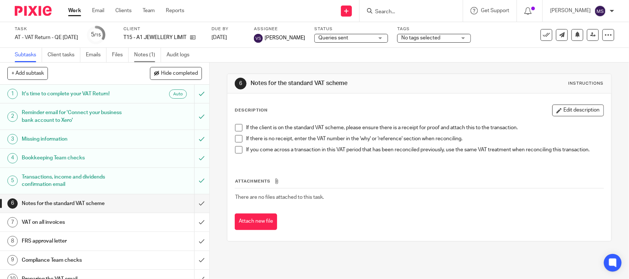
click at [142, 58] on link "Notes (1)" at bounding box center [147, 55] width 27 height 14
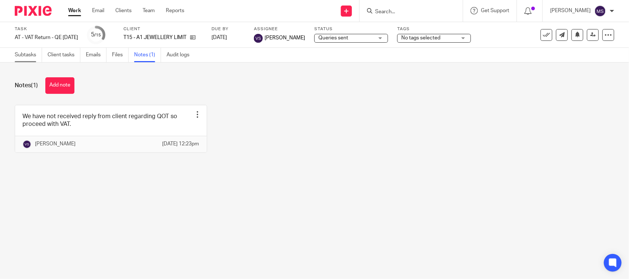
click at [28, 56] on link "Subtasks" at bounding box center [28, 55] width 27 height 14
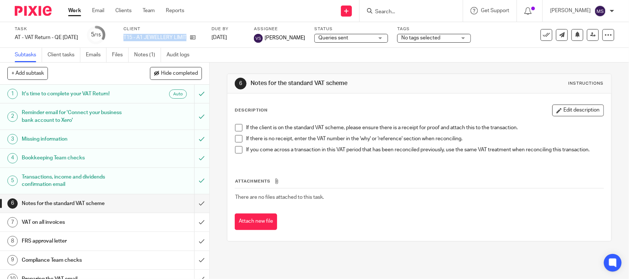
drag, startPoint x: 133, startPoint y: 37, endPoint x: 208, endPoint y: 42, distance: 75.7
click at [208, 42] on div "Task AT - VAT Return - QE 31-08-2025 Save AT - VAT Return - QE 31-08-2025 5 /15…" at bounding box center [265, 35] width 500 height 18
copy div "T15 - A1 JEWELLERY LIMITED"
drag, startPoint x: 146, startPoint y: 50, endPoint x: 128, endPoint y: 64, distance: 22.3
click at [146, 50] on link "Notes (1)" at bounding box center [147, 55] width 27 height 14
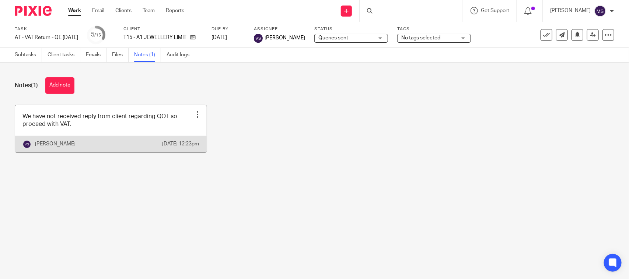
click at [70, 127] on link at bounding box center [111, 128] width 192 height 47
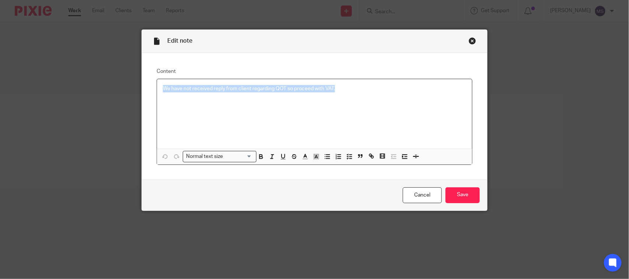
drag, startPoint x: 160, startPoint y: 87, endPoint x: 386, endPoint y: 60, distance: 227.6
click at [386, 60] on div "Content We have not received reply from client regarding QOT so proceed with VA…" at bounding box center [314, 116] width 345 height 127
copy p "We have not received reply from client regarding QOT so proceed with VAT."
click at [469, 40] on div "Close this dialog window" at bounding box center [472, 40] width 7 height 7
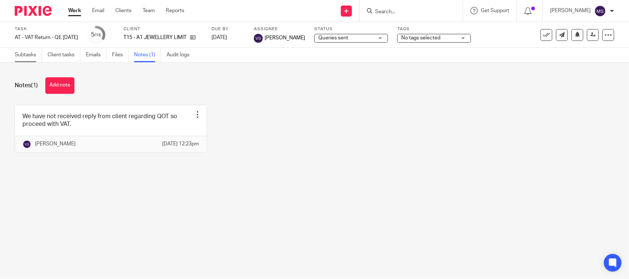
click at [24, 58] on link "Subtasks" at bounding box center [28, 55] width 27 height 14
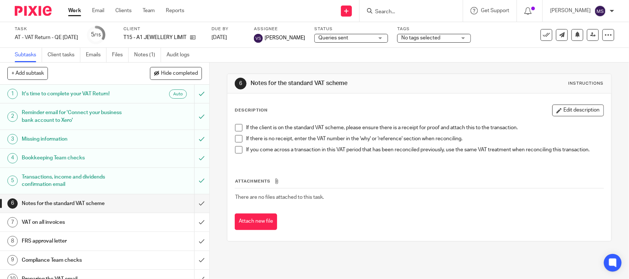
click at [236, 128] on span at bounding box center [238, 127] width 7 height 7
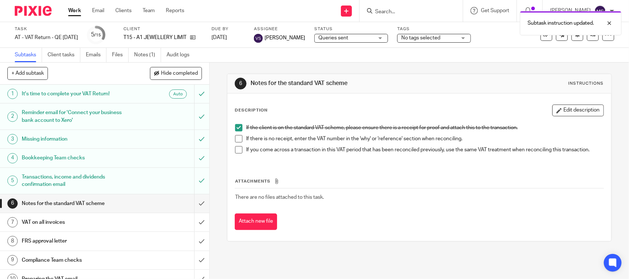
click at [235, 139] on span at bounding box center [238, 138] width 7 height 7
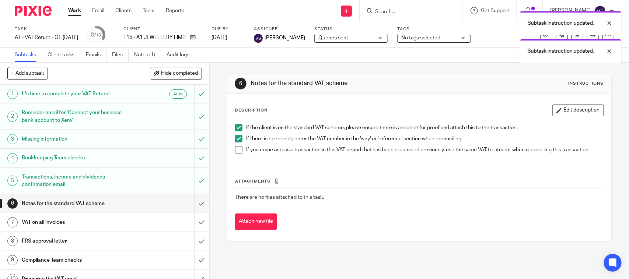
click at [237, 149] on span at bounding box center [238, 149] width 7 height 7
click at [191, 202] on input "submit" at bounding box center [104, 204] width 209 height 18
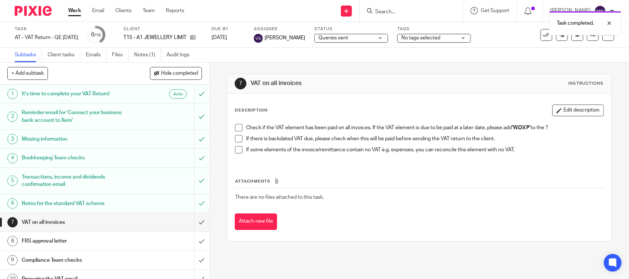
click at [235, 129] on span at bounding box center [238, 127] width 7 height 7
click at [235, 142] on span at bounding box center [238, 138] width 7 height 7
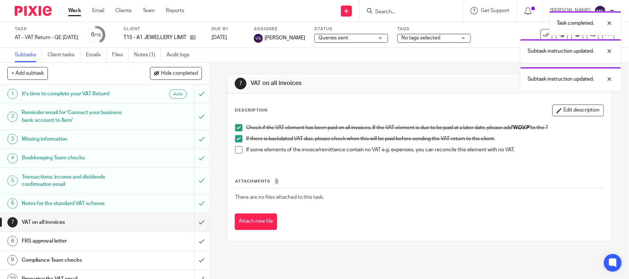
click at [239, 152] on span at bounding box center [238, 149] width 7 height 7
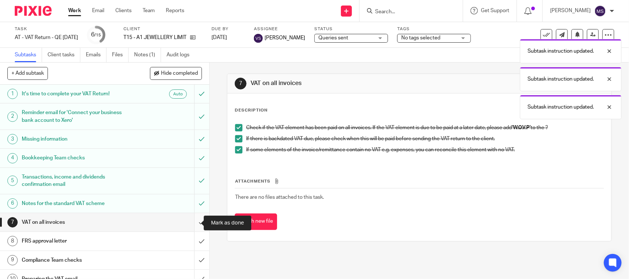
click at [194, 220] on input "submit" at bounding box center [104, 222] width 209 height 18
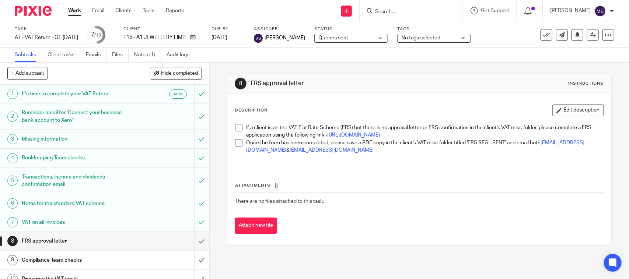
click at [236, 125] on span at bounding box center [238, 127] width 7 height 7
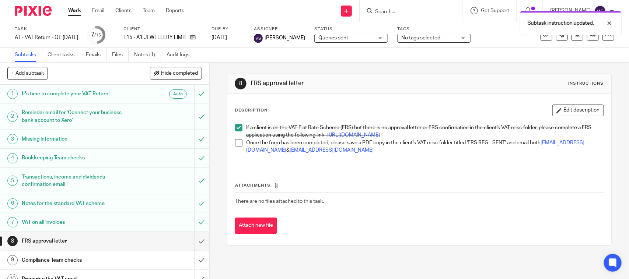
click at [236, 147] on span at bounding box center [238, 142] width 7 height 7
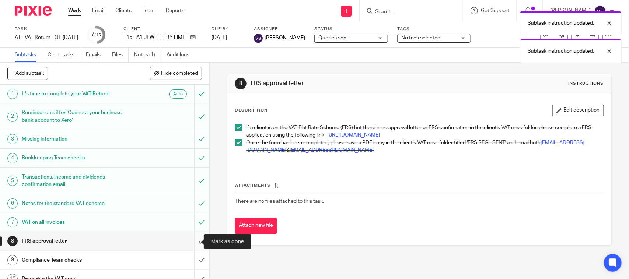
click at [191, 243] on input "submit" at bounding box center [104, 241] width 209 height 18
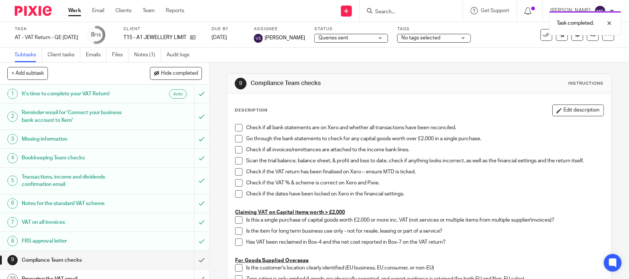
click at [388, 39] on div "Queries sent Queries sent" at bounding box center [351, 38] width 74 height 9
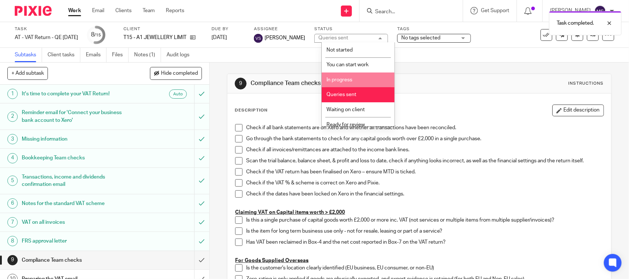
click at [272, 58] on div "Subtasks Client tasks Emails Files Notes (1) Audit logs" at bounding box center [314, 55] width 629 height 15
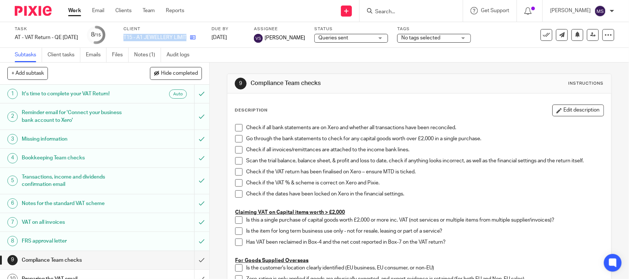
drag, startPoint x: 161, startPoint y: 40, endPoint x: 201, endPoint y: 40, distance: 40.2
click at [201, 40] on div "T15 - A1 JEWELLERY LIMITED" at bounding box center [163, 37] width 79 height 7
copy div "T15 - A1 JEWELLERY LIMITED"
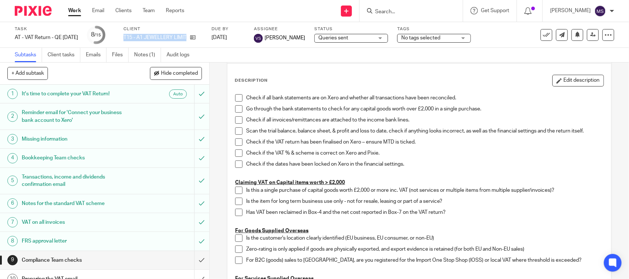
scroll to position [46, 0]
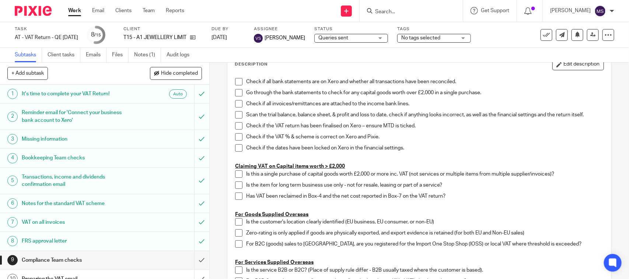
drag, startPoint x: 429, startPoint y: 61, endPoint x: 415, endPoint y: 66, distance: 15.1
click at [429, 61] on div "Subtasks Client tasks Emails Files Notes (1) Audit logs" at bounding box center [314, 55] width 629 height 15
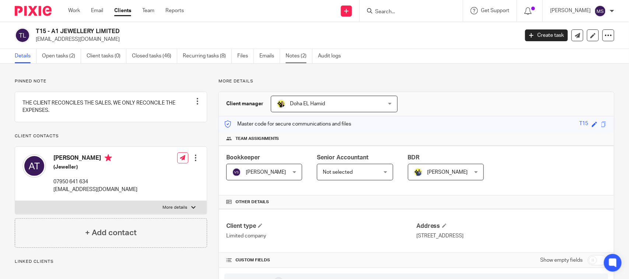
click at [290, 52] on link "Notes (2)" at bounding box center [299, 56] width 27 height 14
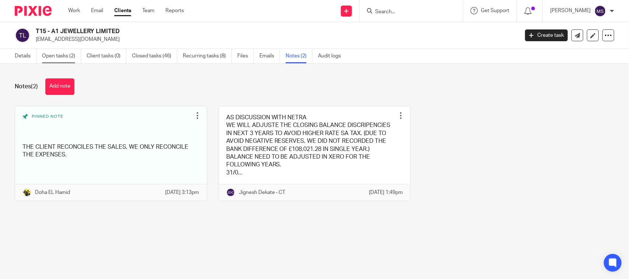
click at [58, 53] on link "Open tasks (2)" at bounding box center [61, 56] width 39 height 14
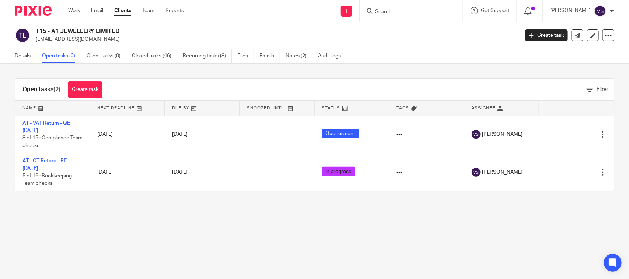
click at [238, 83] on div "Open tasks (2) Create task Filter" at bounding box center [314, 90] width 599 height 22
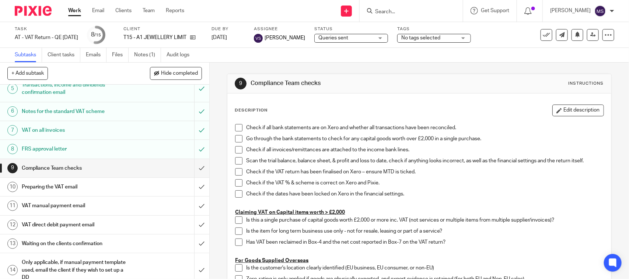
click at [388, 32] on div "Status Queries sent Queries sent Not started You can start work In progress Que…" at bounding box center [351, 35] width 74 height 18
click at [387, 42] on div "Queries sent Queries sent" at bounding box center [351, 38] width 74 height 9
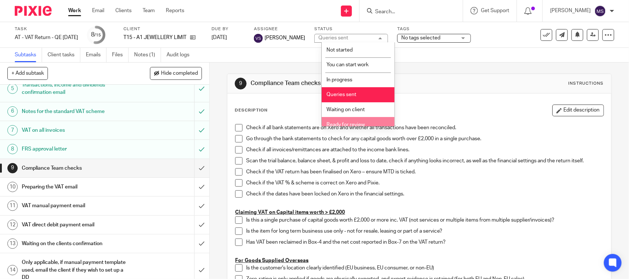
click at [357, 119] on li "Ready for review" at bounding box center [358, 124] width 73 height 15
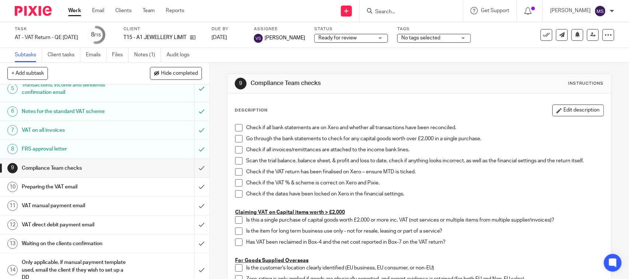
click at [486, 54] on div "Subtasks Client tasks Emails Files Notes (1) Audit logs" at bounding box center [314, 55] width 629 height 15
click at [591, 36] on icon at bounding box center [594, 35] width 6 height 6
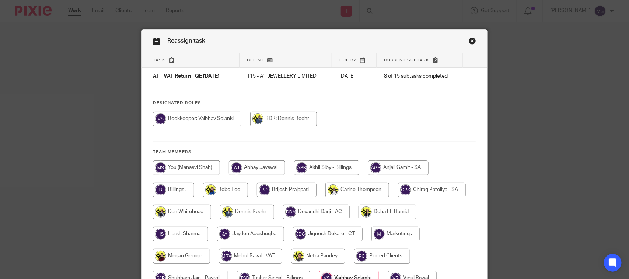
click at [86, 119] on div "Reassign task Task Client Due by Current subtask AT - VAT Return - QE [DATE] T1…" at bounding box center [314, 139] width 629 height 279
click at [469, 39] on link "Close this dialog window" at bounding box center [472, 42] width 7 height 10
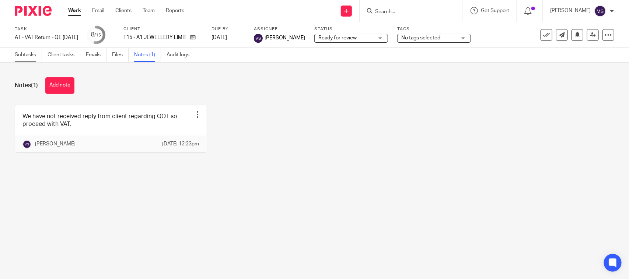
click at [31, 52] on link "Subtasks" at bounding box center [28, 55] width 27 height 14
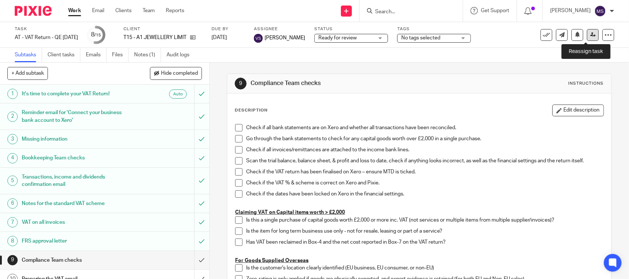
click at [591, 35] on icon at bounding box center [594, 35] width 6 height 6
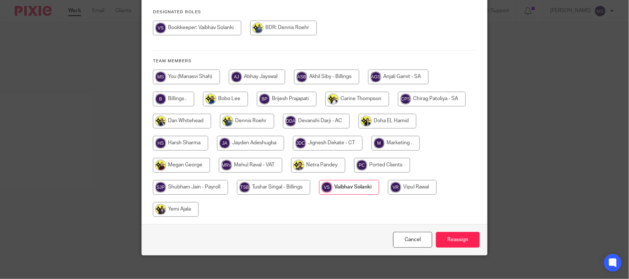
scroll to position [92, 0]
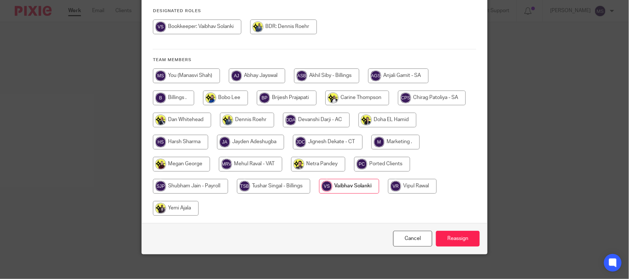
click at [247, 160] on input "radio" at bounding box center [250, 164] width 63 height 15
radio input "true"
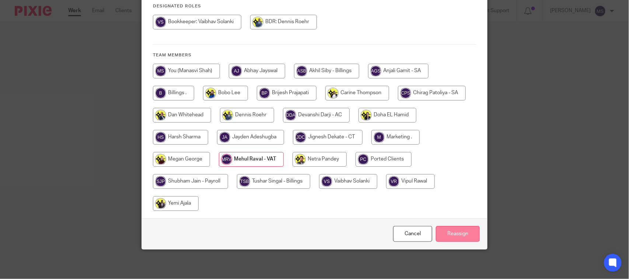
click at [454, 232] on input "Reassign" at bounding box center [458, 234] width 44 height 16
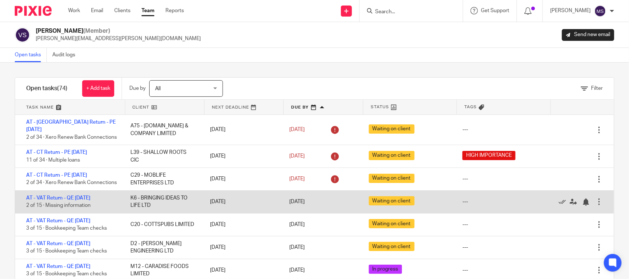
scroll to position [46, 0]
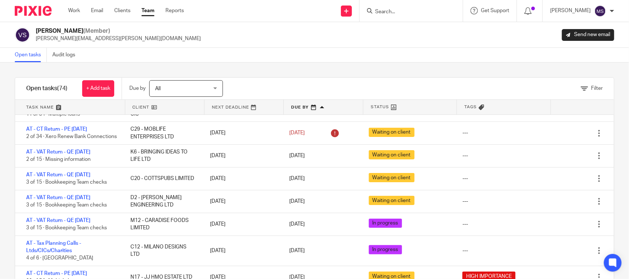
click at [349, 71] on div "Filter tasks Only show tasks matching all of these conditions 1 Client name Is …" at bounding box center [314, 171] width 629 height 217
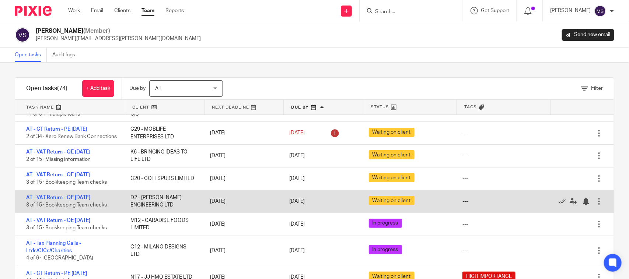
scroll to position [92, 0]
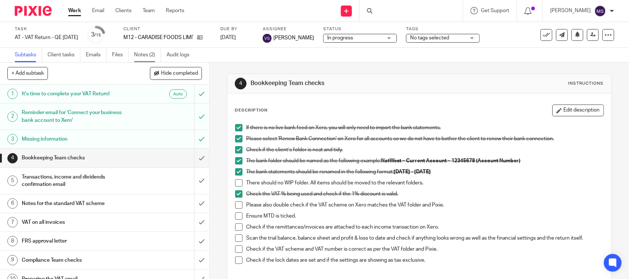
click at [147, 54] on link "Notes (2)" at bounding box center [147, 55] width 27 height 14
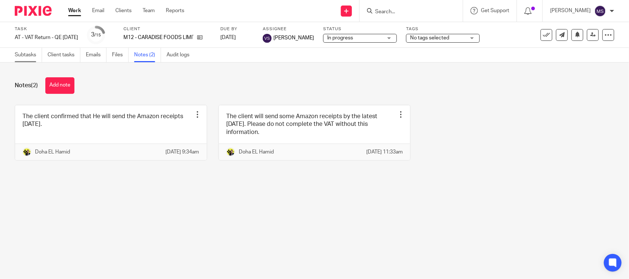
click at [17, 59] on link "Subtasks" at bounding box center [28, 55] width 27 height 14
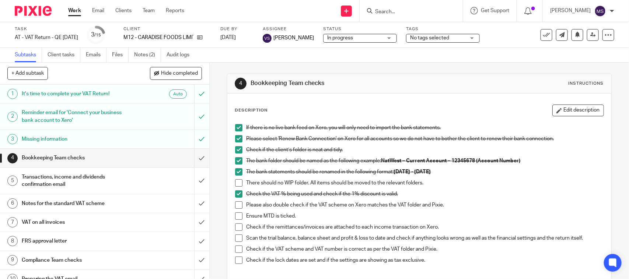
click at [235, 182] on span at bounding box center [238, 183] width 7 height 7
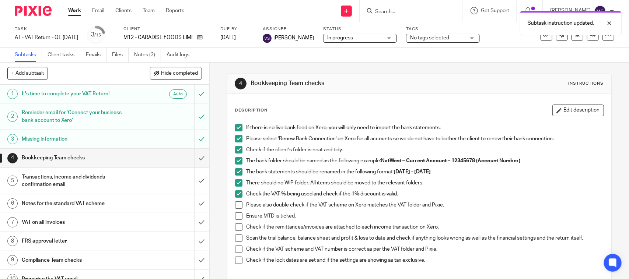
click at [235, 205] on span at bounding box center [238, 205] width 7 height 7
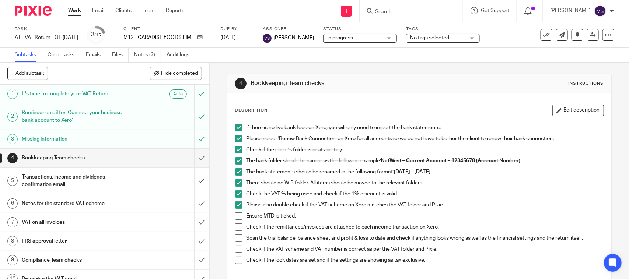
click at [238, 221] on li "Ensure MTD is ticked." at bounding box center [419, 218] width 368 height 11
click at [235, 216] on span at bounding box center [238, 216] width 7 height 7
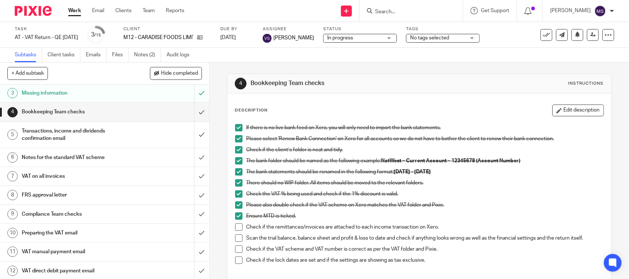
click at [238, 226] on span at bounding box center [238, 227] width 7 height 7
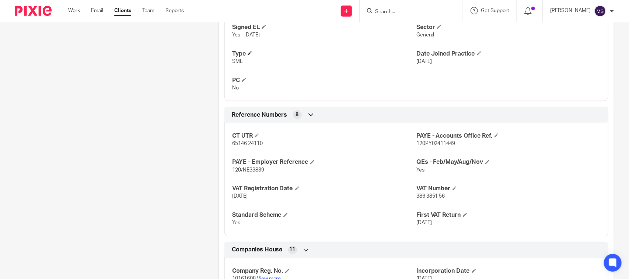
scroll to position [507, 0]
